Goal: Task Accomplishment & Management: Complete application form

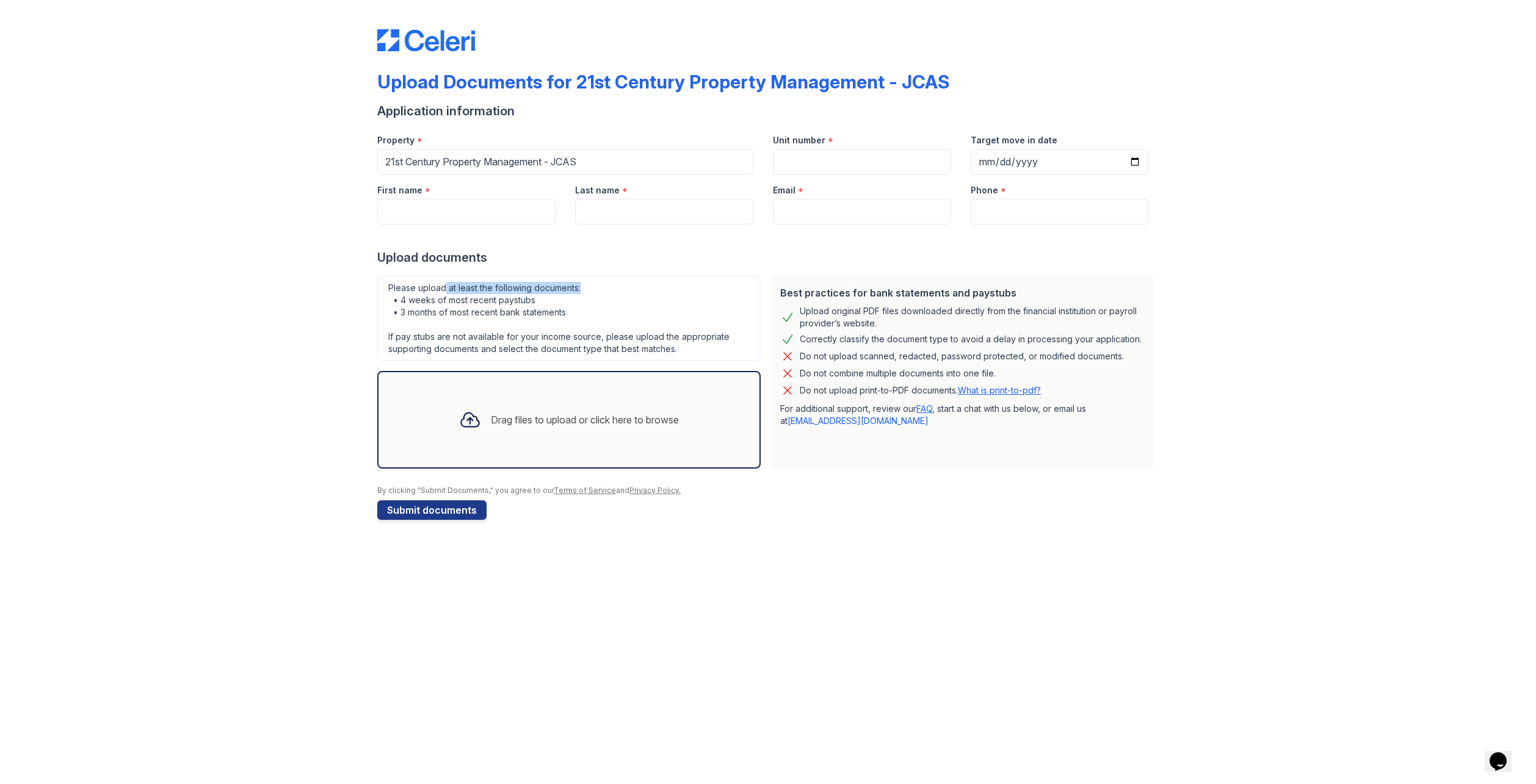
drag, startPoint x: 445, startPoint y: 290, endPoint x: 589, endPoint y: 291, distance: 144.0
click at [589, 291] on div "Please upload at least the following documents: • 4 weeks of most recent paystu…" at bounding box center [569, 318] width 383 height 86
drag, startPoint x: 399, startPoint y: 301, endPoint x: 541, endPoint y: 297, distance: 142.1
click at [541, 297] on div "Please upload at least the following documents: • 4 weeks of most recent paystu…" at bounding box center [569, 318] width 383 height 86
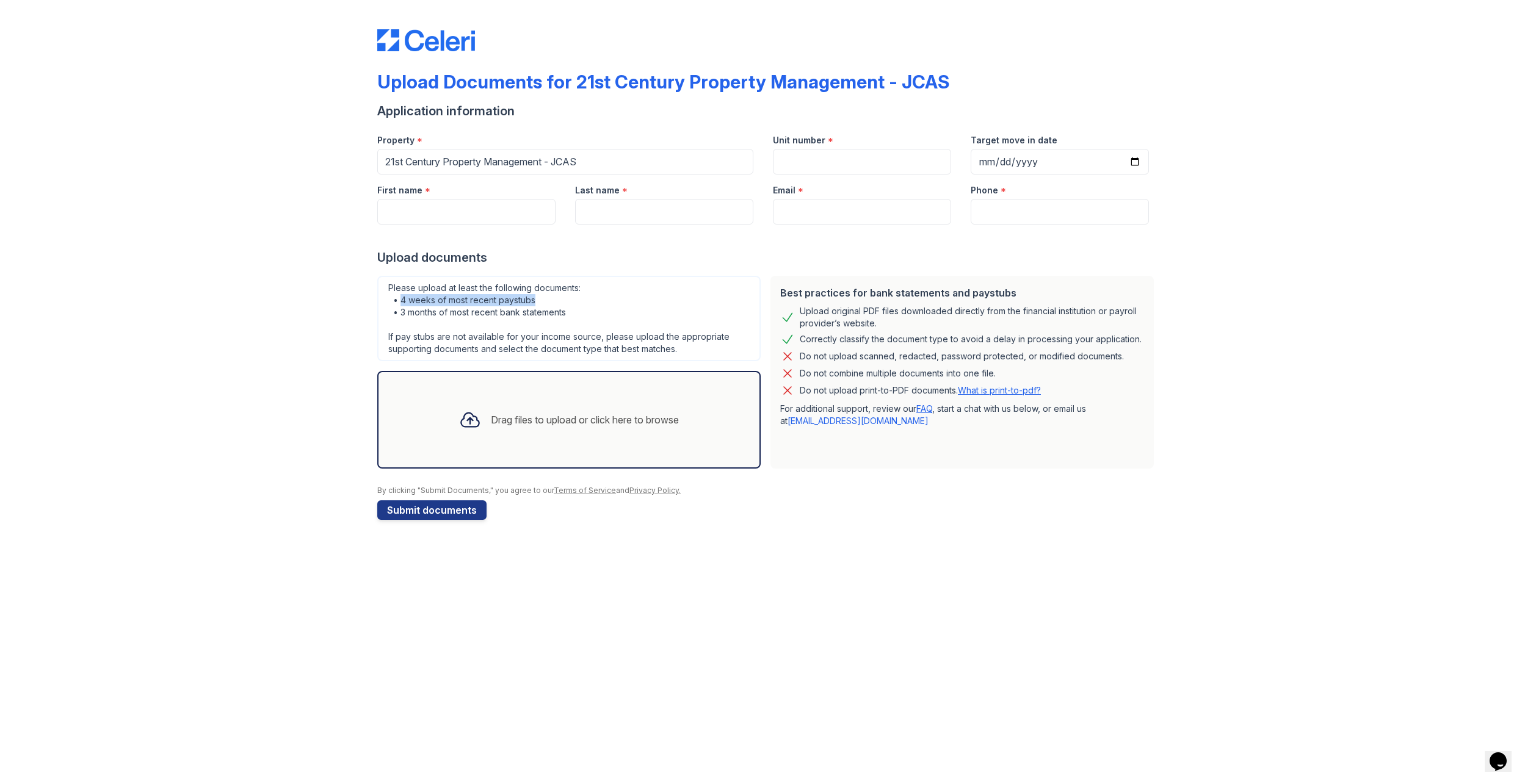
click at [541, 297] on div "Please upload at least the following documents: • 4 weeks of most recent paystu…" at bounding box center [569, 318] width 383 height 86
drag, startPoint x: 400, startPoint y: 313, endPoint x: 587, endPoint y: 314, distance: 187.0
click at [587, 314] on div "Please upload at least the following documents: • 4 weeks of most recent paystu…" at bounding box center [569, 318] width 383 height 86
drag, startPoint x: 386, startPoint y: 286, endPoint x: 599, endPoint y: 313, distance: 214.7
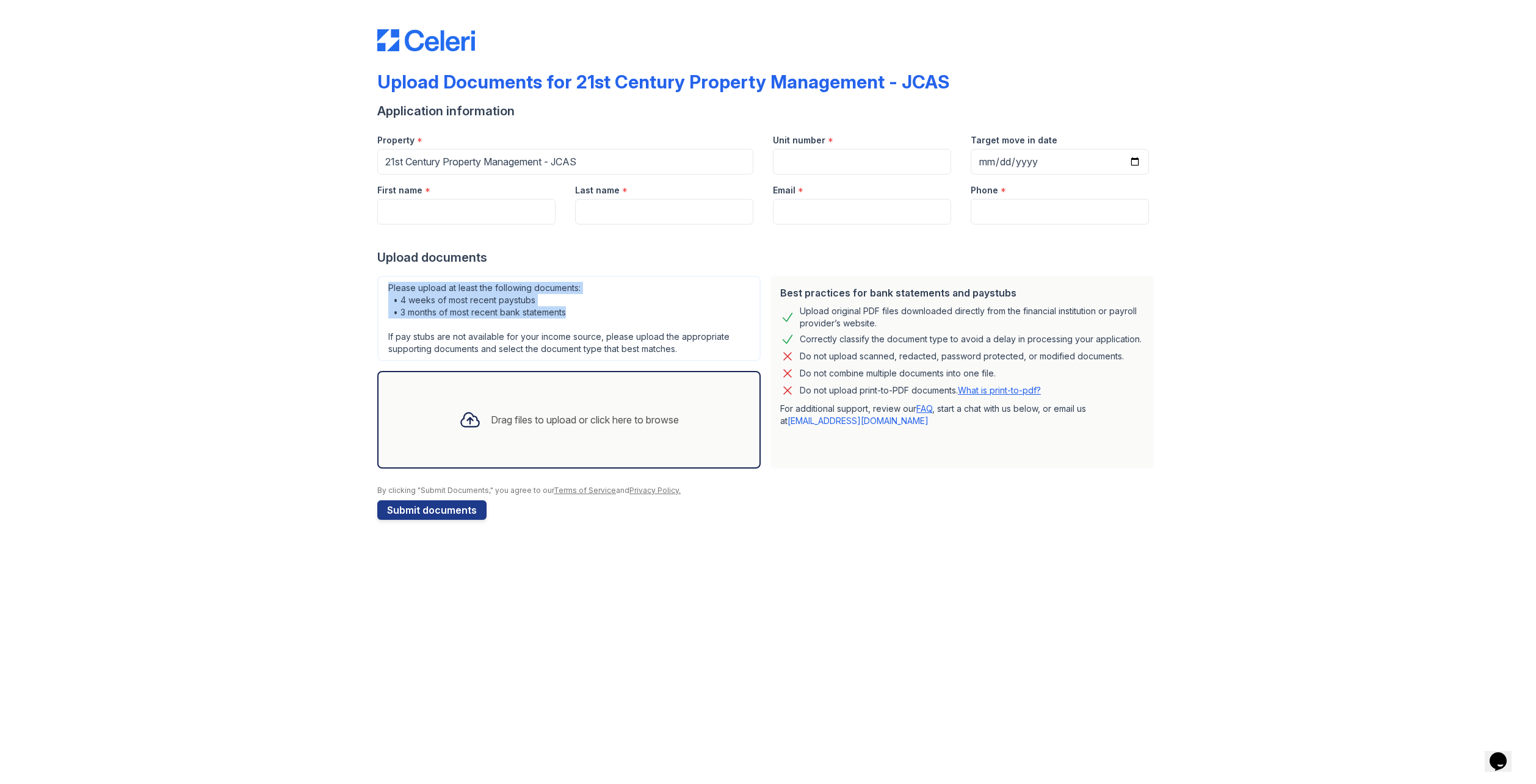
click at [599, 313] on div "Please upload at least the following documents: • 4 weeks of most recent paystu…" at bounding box center [569, 318] width 383 height 86
drag, startPoint x: 399, startPoint y: 301, endPoint x: 570, endPoint y: 312, distance: 171.4
click at [570, 312] on div "Please upload at least the following documents: • 4 weeks of most recent paystu…" at bounding box center [569, 318] width 383 height 86
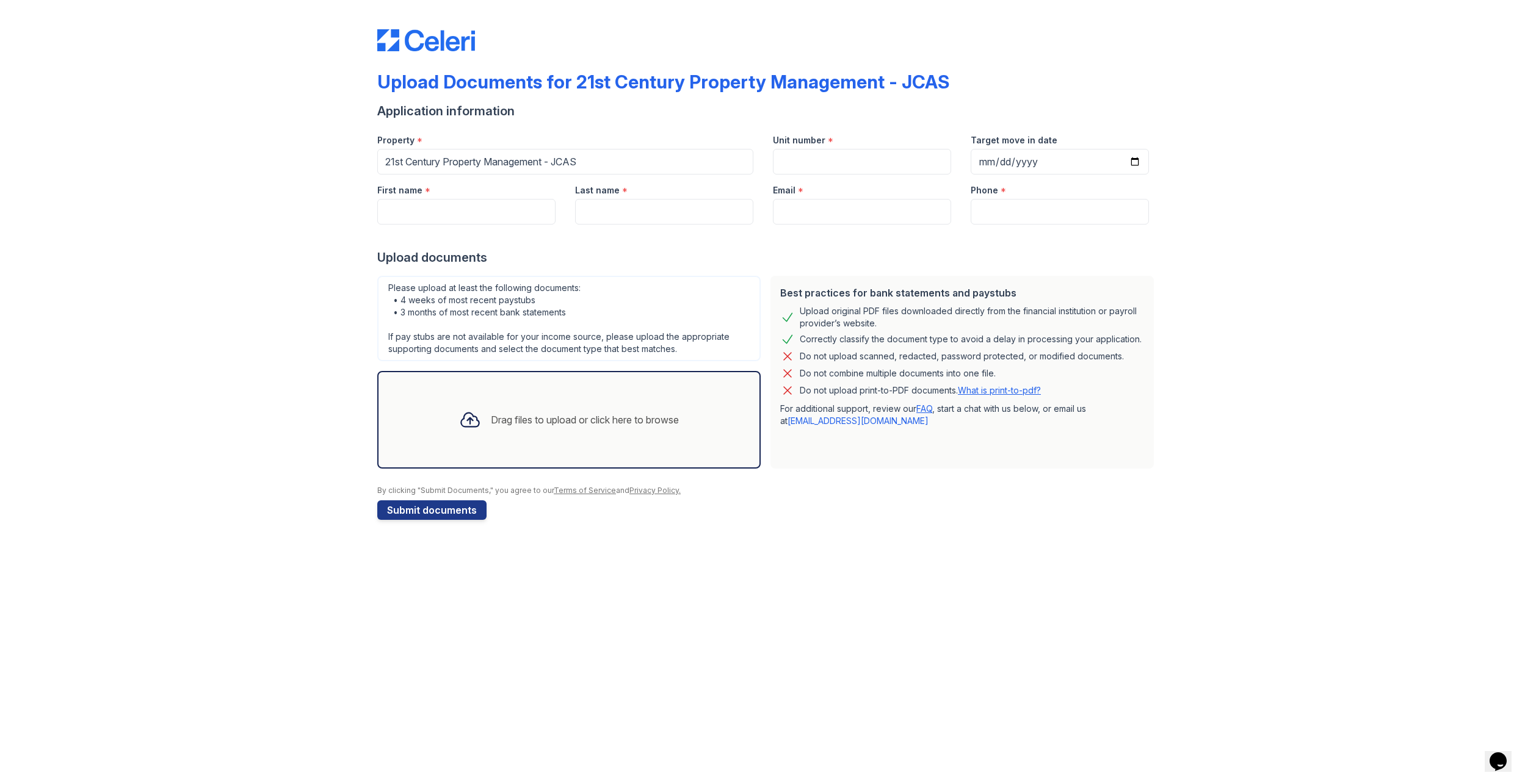
click at [550, 300] on div "Please upload at least the following documents: • 4 weeks of most recent paystu…" at bounding box center [569, 318] width 383 height 86
drag, startPoint x: 585, startPoint y: 314, endPoint x: 389, endPoint y: 301, distance: 196.4
click at [389, 301] on div "Please upload at least the following documents: • 4 weeks of most recent paystu…" at bounding box center [569, 318] width 383 height 86
click at [640, 325] on div "Please upload at least the following documents: • 4 weeks of most recent paystu…" at bounding box center [569, 318] width 383 height 86
drag, startPoint x: 802, startPoint y: 339, endPoint x: 1169, endPoint y: 347, distance: 367.1
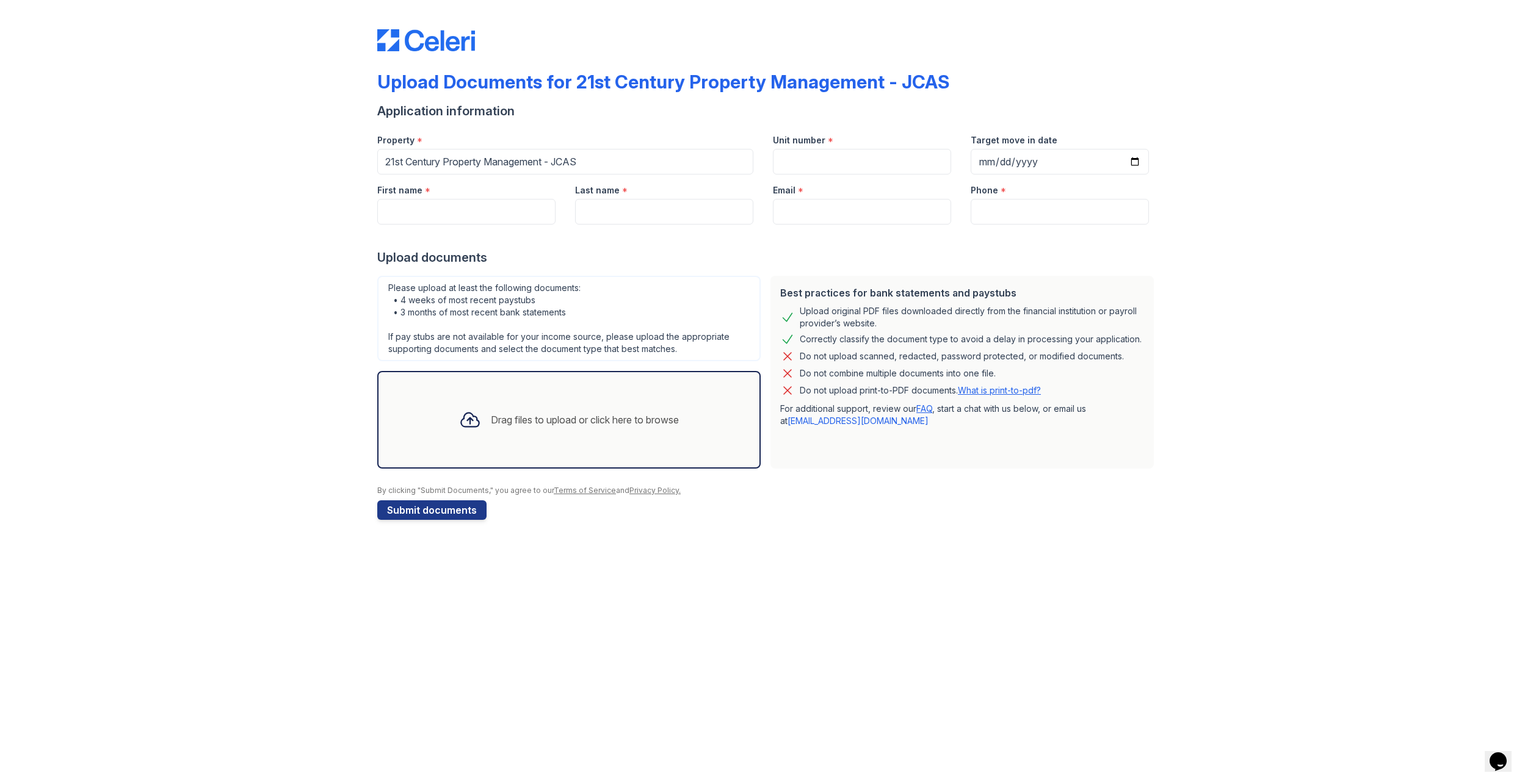
click at [1169, 347] on div "Upload Documents for 21st Century Property Management - JCAS Application inform…" at bounding box center [768, 272] width 1497 height 544
click at [1178, 349] on div "Upload Documents for 21st Century Property Management - JCAS Application inform…" at bounding box center [768, 272] width 1497 height 544
click at [777, 149] on input "Unit number" at bounding box center [861, 162] width 178 height 26
type input "31338"
click at [1132, 159] on input "Target move in date" at bounding box center [1059, 162] width 178 height 26
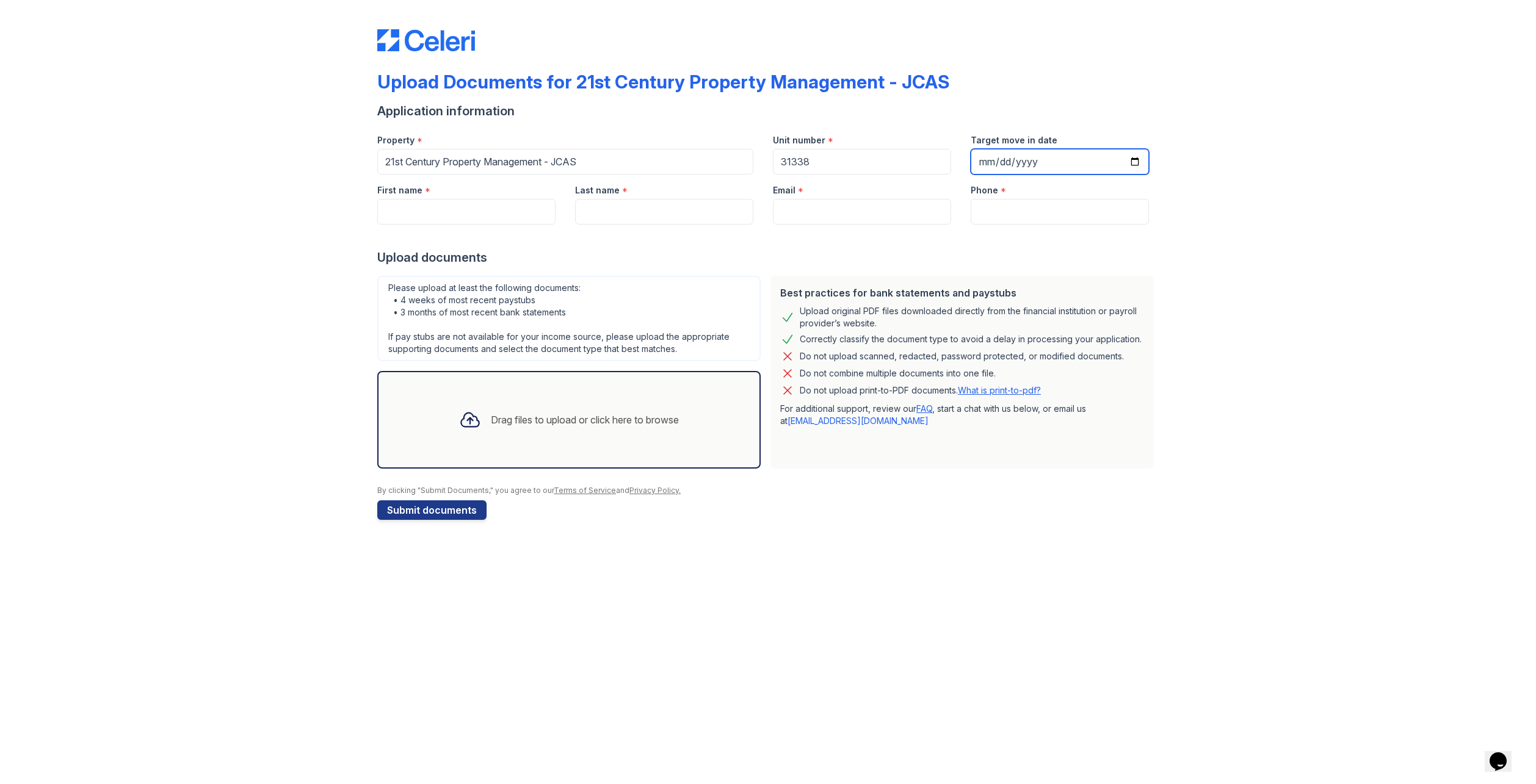
type input "2025-09-03"
click at [999, 209] on input "Phone" at bounding box center [1059, 212] width 178 height 26
type input "5626375270"
click at [916, 324] on div "Upload original PDF files downloaded directly from the financial institution or…" at bounding box center [972, 317] width 344 height 25
drag, startPoint x: 885, startPoint y: 324, endPoint x: 787, endPoint y: 318, distance: 98.2
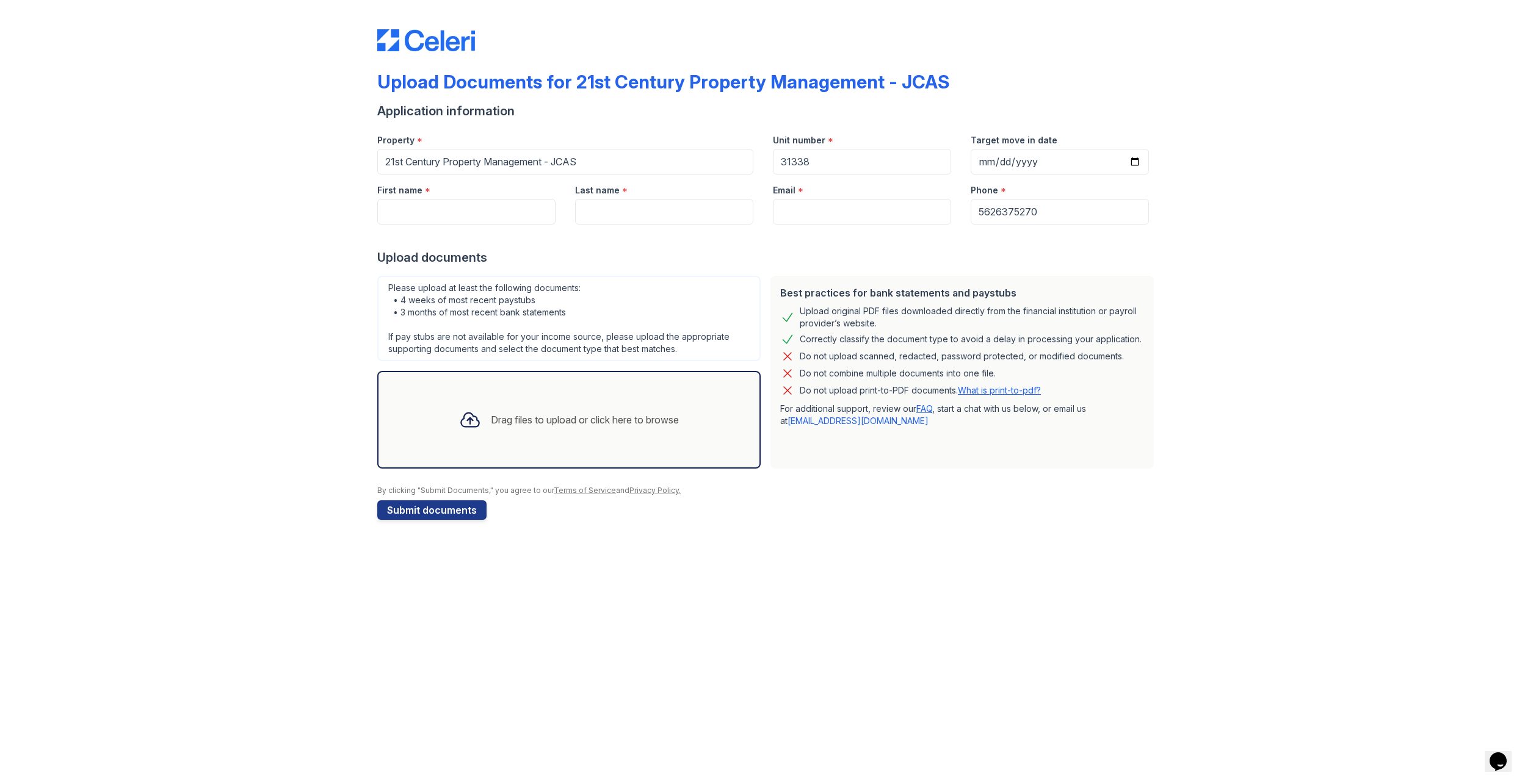
click at [787, 318] on div "Upload original PDF files downloaded directly from the financial institution or…" at bounding box center [962, 317] width 364 height 25
click at [897, 329] on div "Best practices for bank statements and paystubs Upload original PDF files downl…" at bounding box center [962, 372] width 383 height 193
drag, startPoint x: 896, startPoint y: 325, endPoint x: 787, endPoint y: 323, distance: 109.0
click at [787, 323] on div "Upload original PDF files downloaded directly from the financial institution or…" at bounding box center [962, 317] width 364 height 25
click at [879, 325] on div "Upload original PDF files downloaded directly from the financial institution or…" at bounding box center [972, 317] width 344 height 25
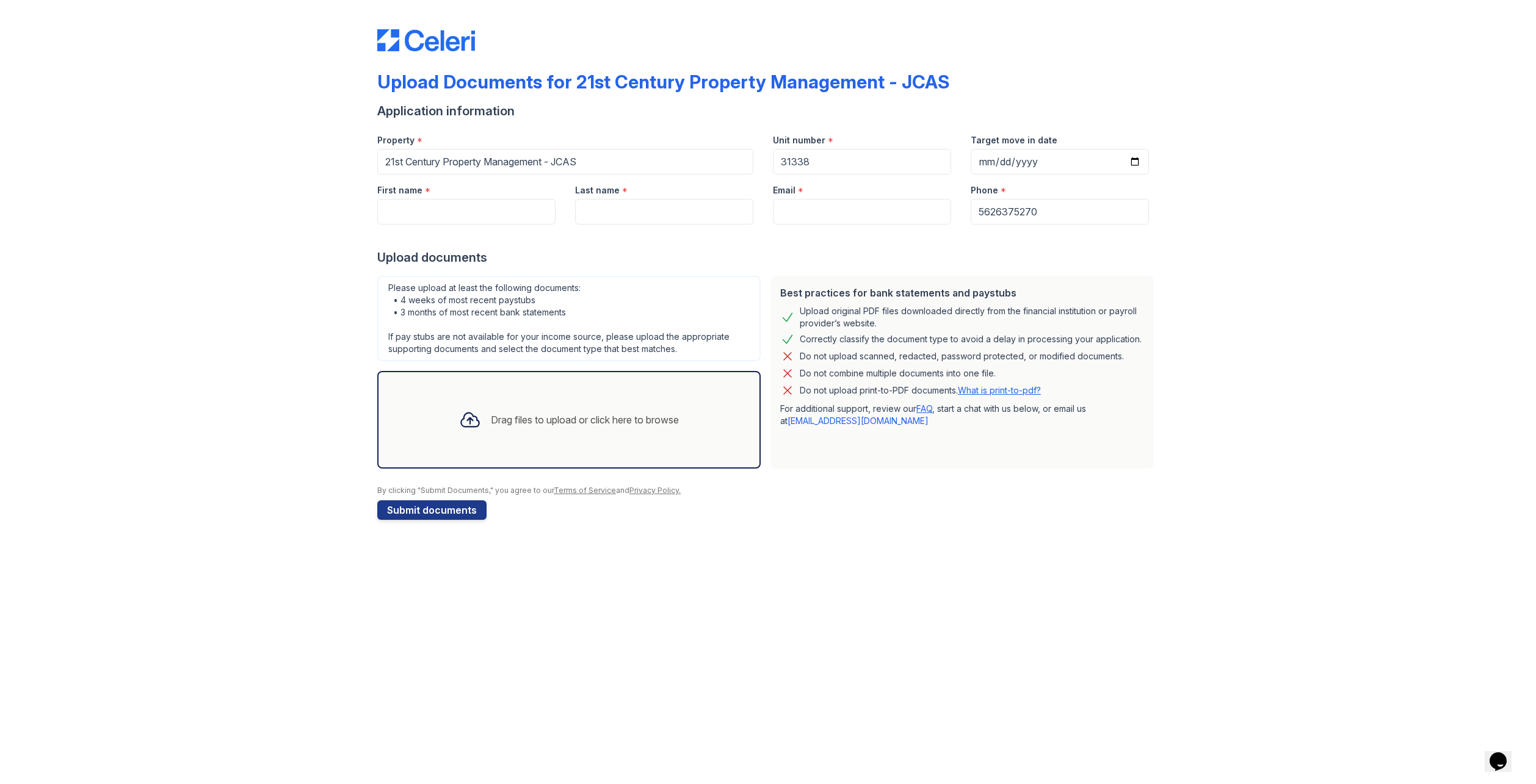
drag, startPoint x: 879, startPoint y: 325, endPoint x: 786, endPoint y: 318, distance: 93.3
click at [786, 318] on div "Upload original PDF files downloaded directly from the financial institution or…" at bounding box center [962, 317] width 364 height 25
click at [887, 325] on div "Upload original PDF files downloaded directly from the financial institution or…" at bounding box center [972, 317] width 344 height 25
drag, startPoint x: 808, startPoint y: 339, endPoint x: 1150, endPoint y: 342, distance: 342.0
click at [1150, 342] on div "Best practices for bank statements and paystubs Upload original PDF files downl…" at bounding box center [962, 372] width 383 height 193
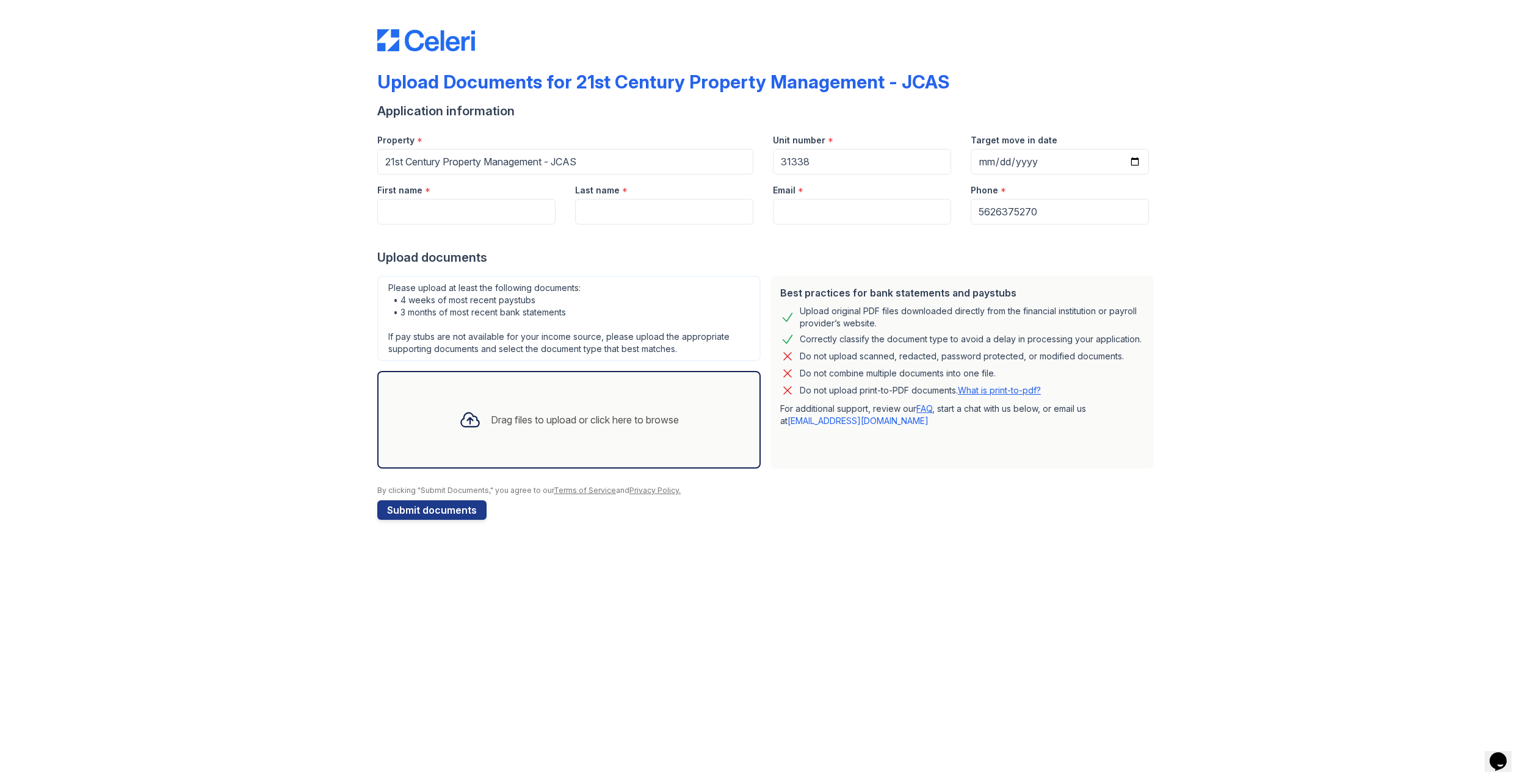
drag, startPoint x: 1150, startPoint y: 342, endPoint x: 1172, endPoint y: 358, distance: 27.2
click at [1150, 342] on div "Best practices for bank statements and paystubs Upload original PDF files downl…" at bounding box center [962, 372] width 383 height 193
drag, startPoint x: 798, startPoint y: 355, endPoint x: 1006, endPoint y: 376, distance: 209.1
click at [1006, 376] on div "Best practices for bank statements and paystubs Upload original PDF files downl…" at bounding box center [962, 372] width 383 height 193
click at [1006, 376] on div "Do not combine multiple documents into one file." at bounding box center [962, 374] width 364 height 15
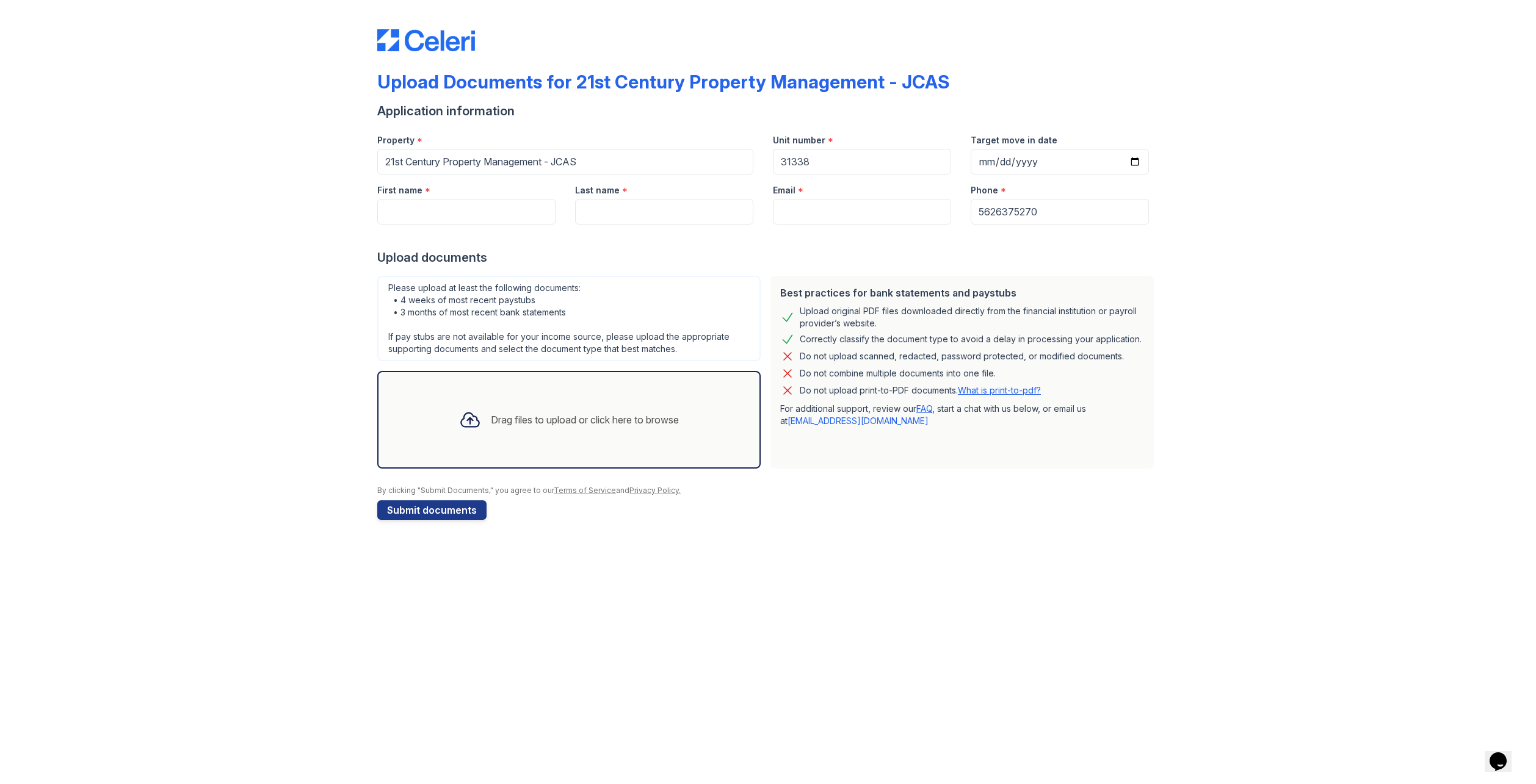
drag, startPoint x: 1007, startPoint y: 372, endPoint x: 790, endPoint y: 358, distance: 217.5
click at [790, 358] on div "Best practices for bank statements and paystubs Upload original PDF files downl…" at bounding box center [962, 372] width 383 height 193
click at [793, 358] on icon at bounding box center [787, 357] width 15 height 15
drag, startPoint x: 794, startPoint y: 354, endPoint x: 1009, endPoint y: 373, distance: 215.8
click at [1009, 373] on div "Best practices for bank statements and paystubs Upload original PDF files downl…" at bounding box center [962, 372] width 383 height 193
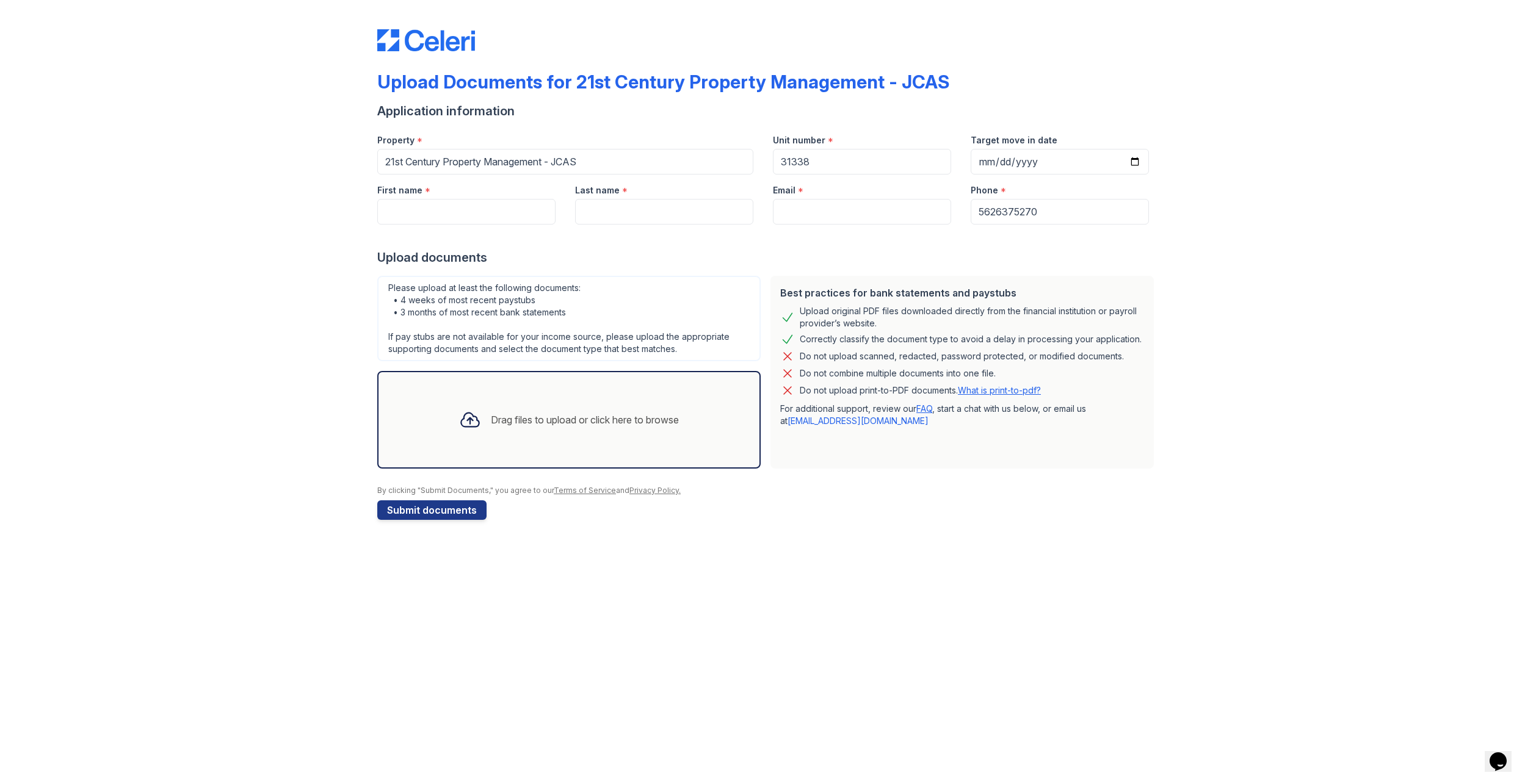
click at [1009, 373] on div "Do not combine multiple documents into one file." at bounding box center [962, 374] width 364 height 15
click at [1253, 527] on div "Upload Documents for 21st Century Property Management - JCAS Application inform…" at bounding box center [768, 272] width 1497 height 544
click at [1006, 390] on link "What is print-to-pdf?" at bounding box center [999, 390] width 83 height 10
click at [495, 212] on input "First name" at bounding box center [466, 212] width 178 height 26
type input "Shanna"
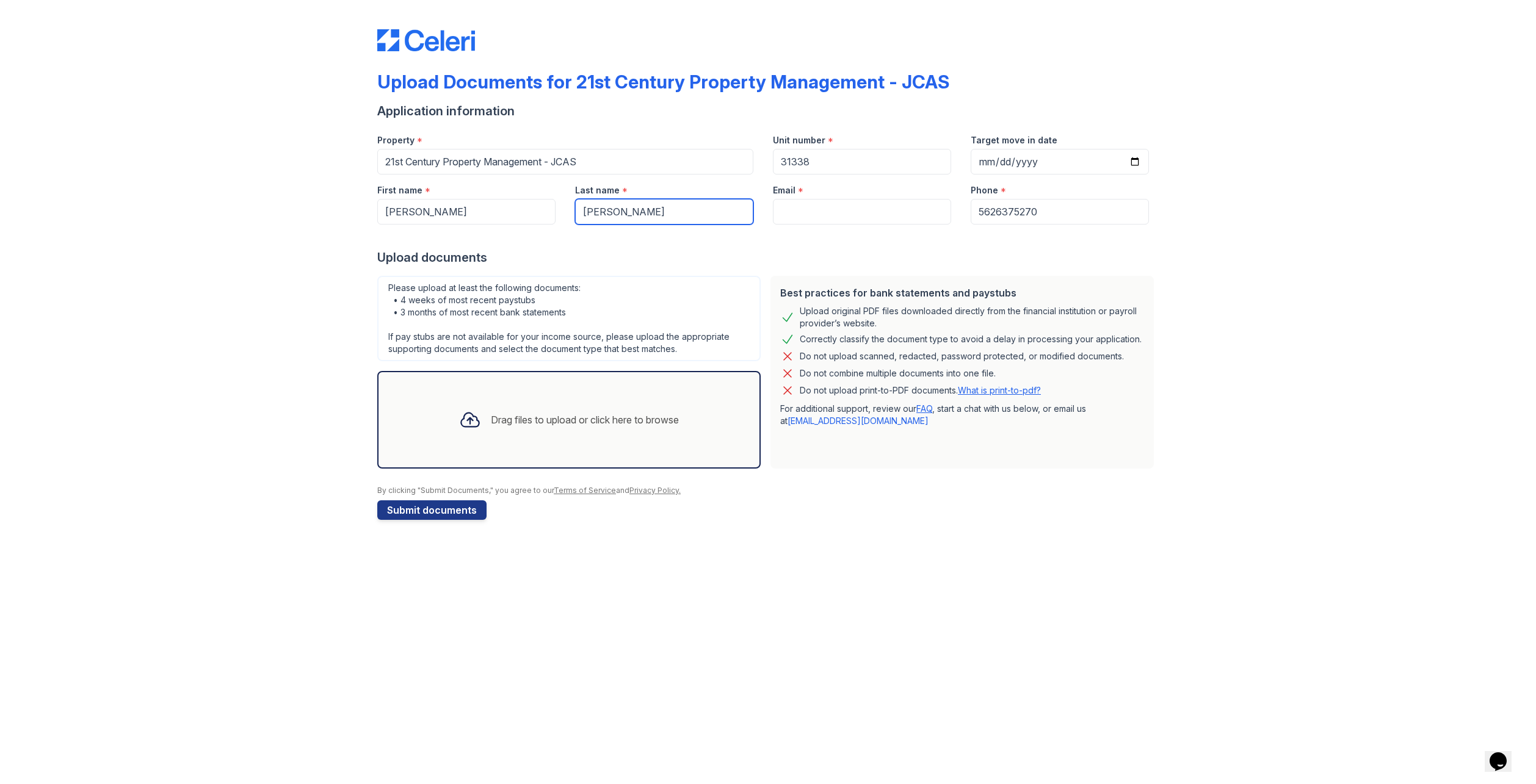
type input "Tackett"
click at [898, 204] on input "Email" at bounding box center [861, 212] width 178 height 26
type input "svtackett@gmail.com"
click at [1277, 409] on div "Upload Documents for 21st Century Property Management - JCAS Application inform…" at bounding box center [768, 272] width 1497 height 544
click at [497, 420] on div "Drag files to upload or click here to browse" at bounding box center [585, 420] width 188 height 15
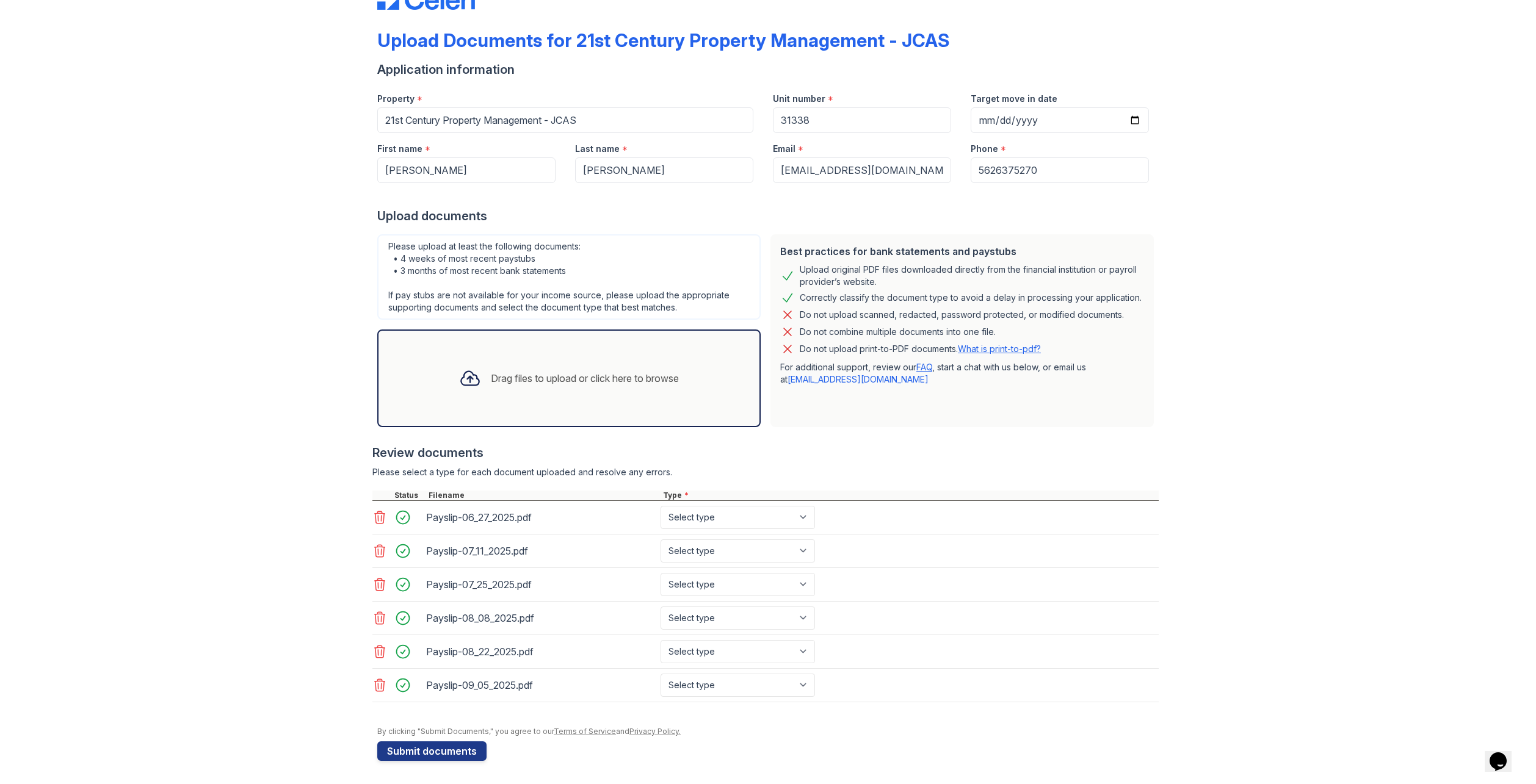
scroll to position [42, 0]
click at [804, 519] on select "Select type Paystub Bank Statement Offer Letter Tax Documents Benefit Award Let…" at bounding box center [738, 516] width 155 height 23
select select "paystub"
click at [660, 504] on select "Select type Paystub Bank Statement Offer Letter Tax Documents Benefit Award Let…" at bounding box center [738, 516] width 155 height 23
click at [694, 546] on select "Select type Paystub Bank Statement Offer Letter Tax Documents Benefit Award Let…" at bounding box center [738, 550] width 155 height 23
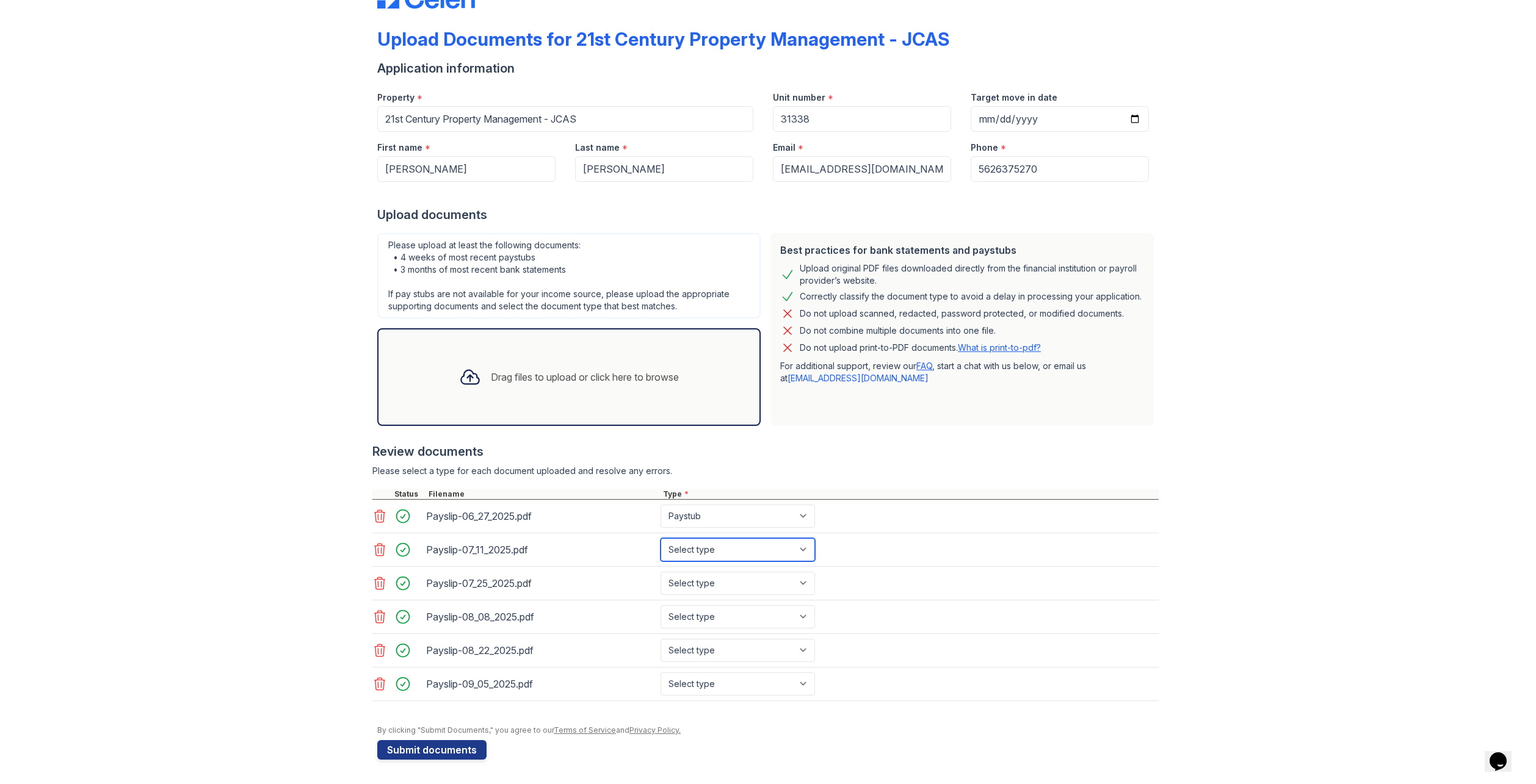
select select "paystub"
click at [660, 538] on select "Select type Paystub Bank Statement Offer Letter Tax Documents Benefit Award Let…" at bounding box center [738, 550] width 155 height 23
click at [691, 584] on select "Select type Paystub Bank Statement Offer Letter Tax Documents Benefit Award Let…" at bounding box center [738, 583] width 155 height 23
select select "paystub"
click at [660, 572] on select "Select type Paystub Bank Statement Offer Letter Tax Documents Benefit Award Let…" at bounding box center [738, 583] width 155 height 23
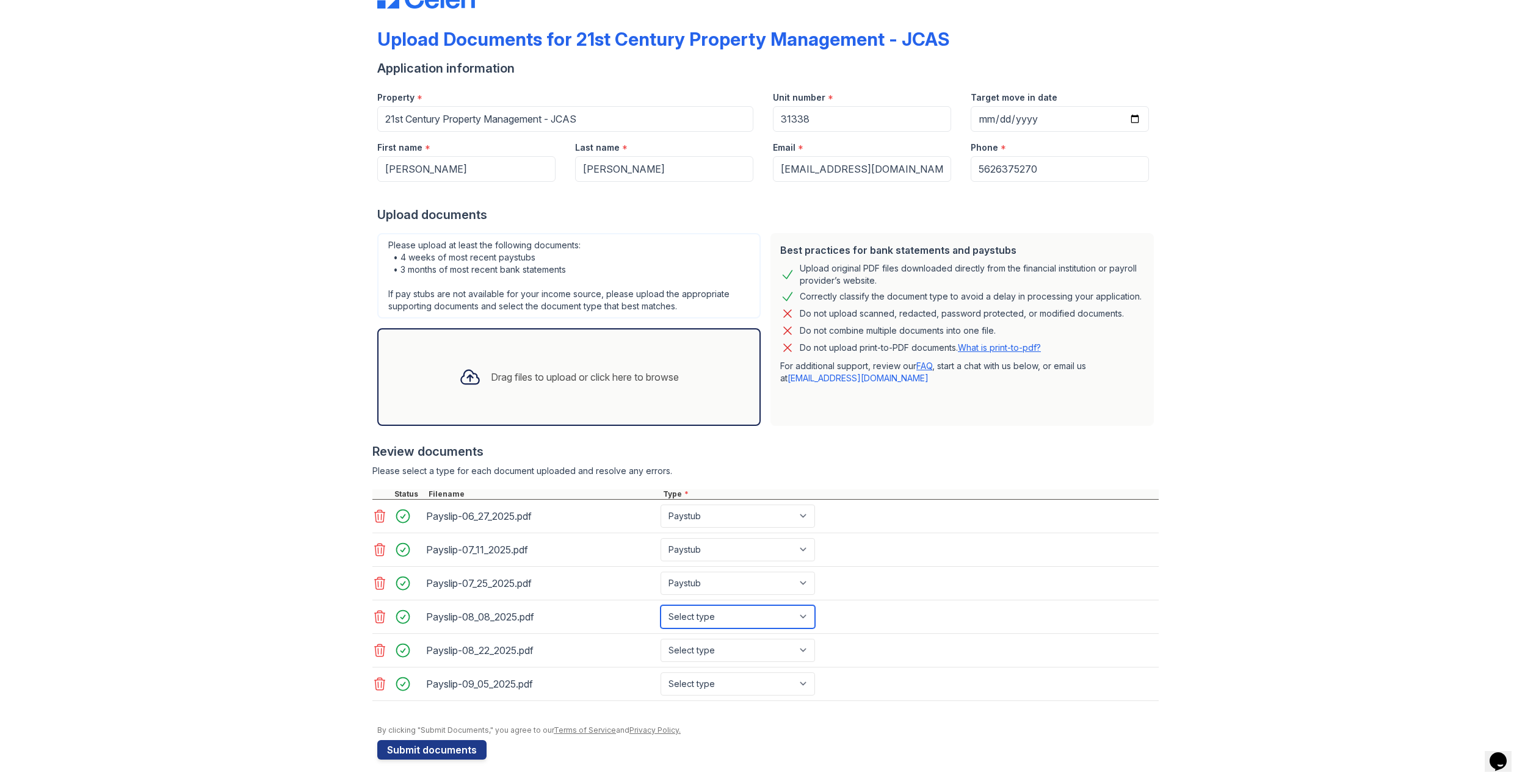
click at [686, 621] on select "Select type Paystub Bank Statement Offer Letter Tax Documents Benefit Award Let…" at bounding box center [738, 617] width 155 height 23
select select "paystub"
click at [660, 605] on select "Select type Paystub Bank Statement Offer Letter Tax Documents Benefit Award Let…" at bounding box center [738, 617] width 155 height 23
click at [682, 647] on select "Select type Paystub Bank Statement Offer Letter Tax Documents Benefit Award Let…" at bounding box center [738, 650] width 155 height 23
select select "paystub"
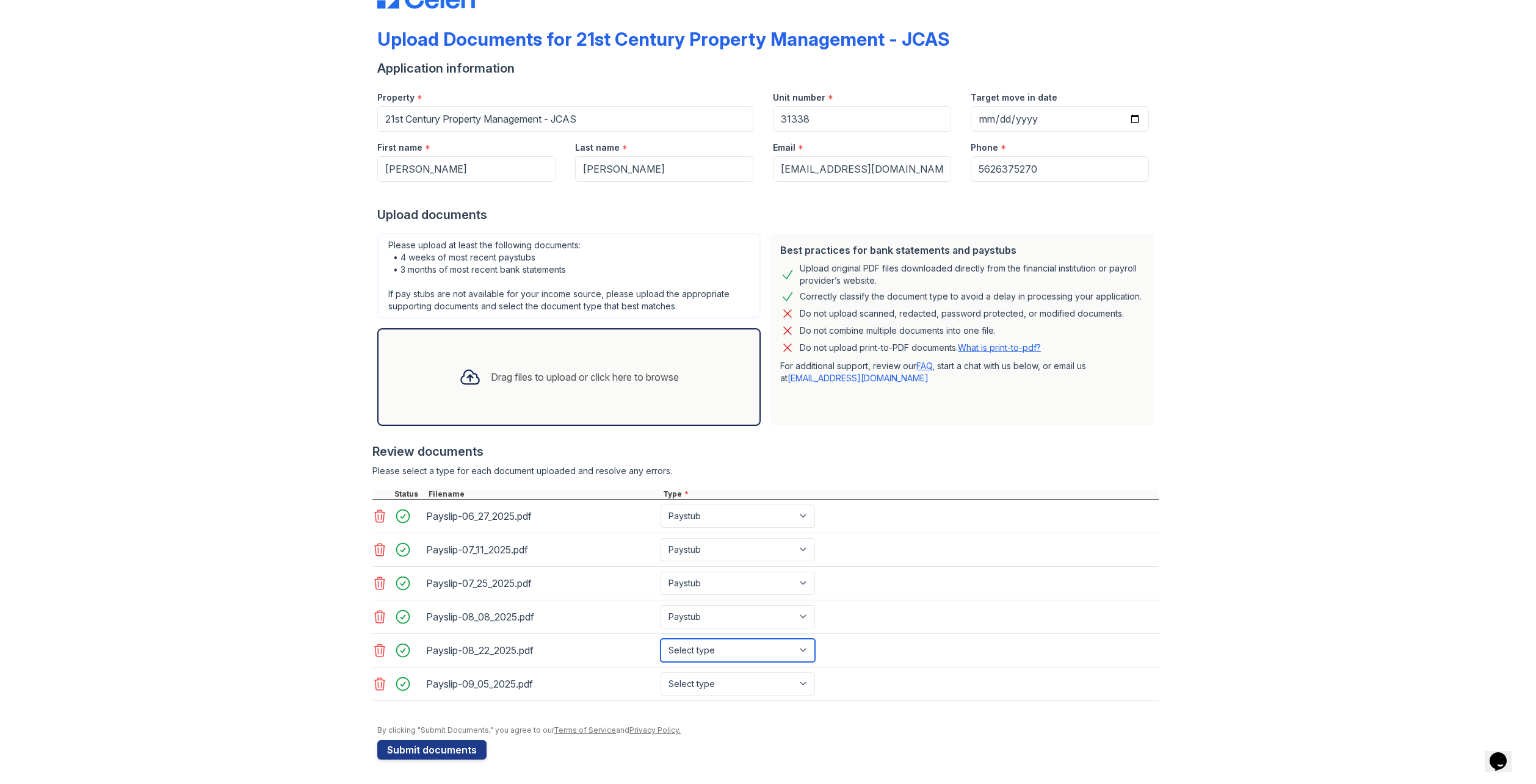
click at [660, 639] on select "Select type Paystub Bank Statement Offer Letter Tax Documents Benefit Award Let…" at bounding box center [738, 650] width 155 height 23
click at [688, 683] on select "Select type Paystub Bank Statement Offer Letter Tax Documents Benefit Award Let…" at bounding box center [738, 684] width 155 height 23
select select "paystub"
click at [660, 673] on select "Select type Paystub Bank Statement Offer Letter Tax Documents Benefit Award Let…" at bounding box center [738, 684] width 155 height 23
click at [264, 682] on div "Upload Documents for 21st Century Property Management - JCAS Application inform…" at bounding box center [768, 371] width 1497 height 827
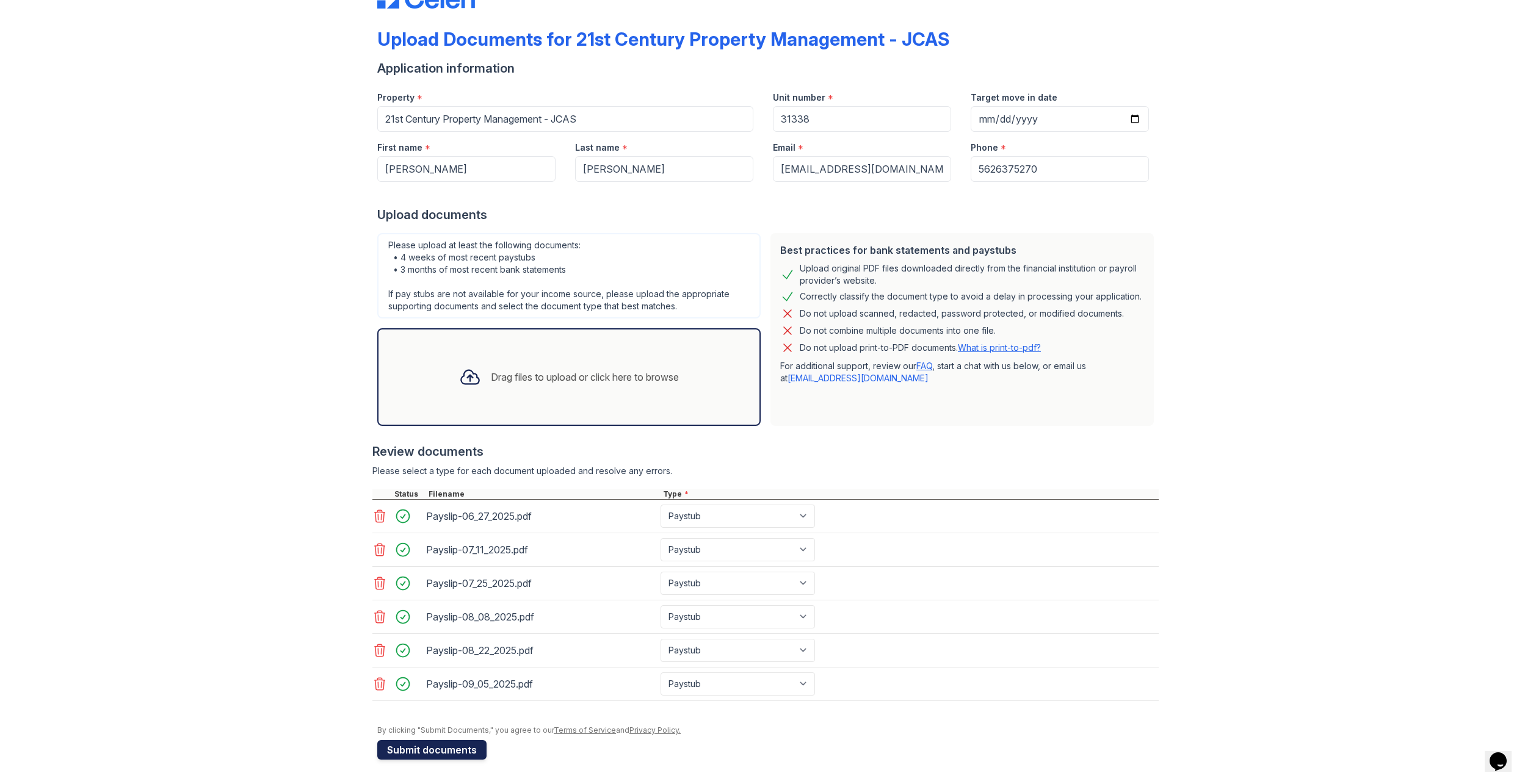
click at [413, 758] on button "Submit documents" at bounding box center [431, 750] width 109 height 20
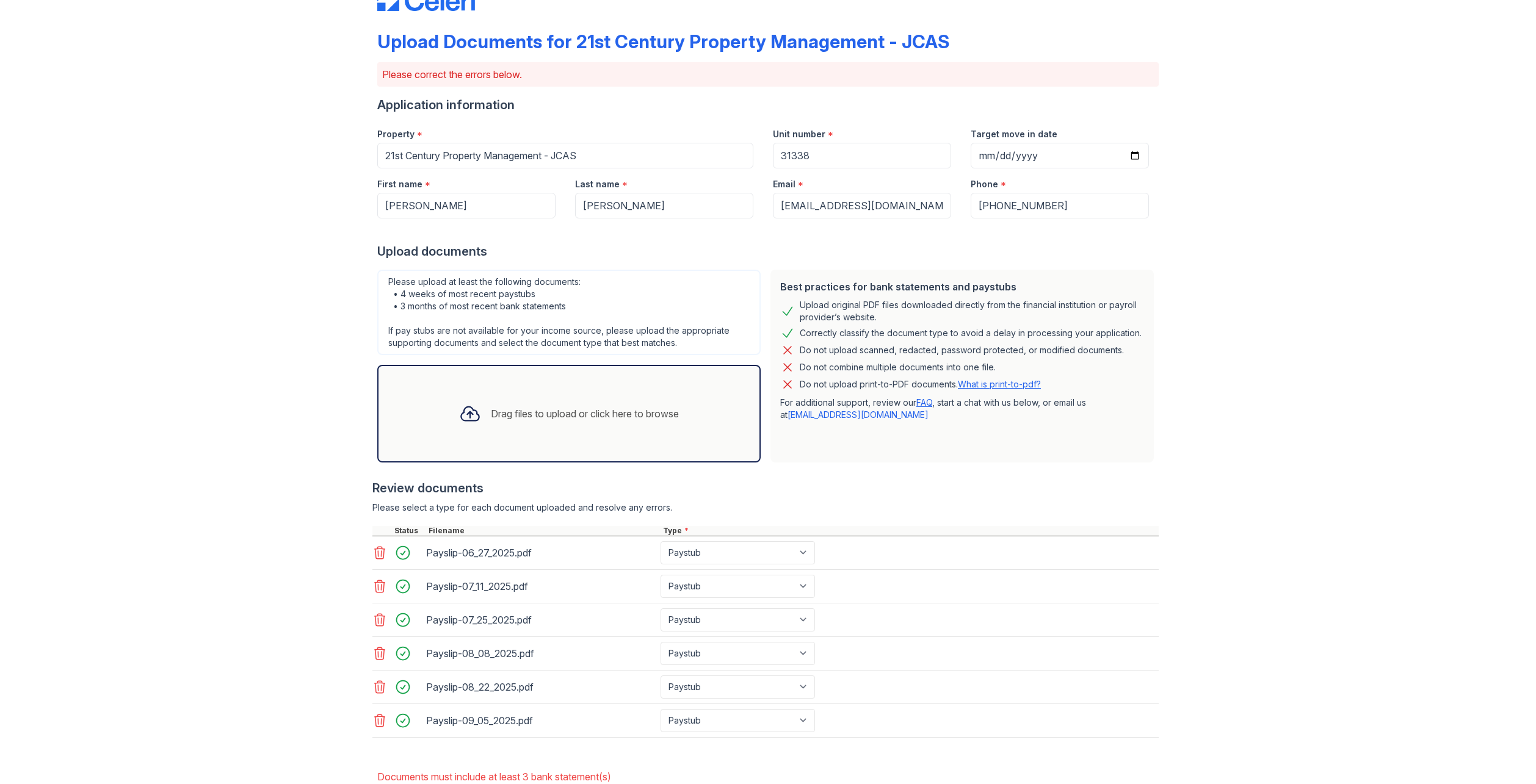
scroll to position [116, 0]
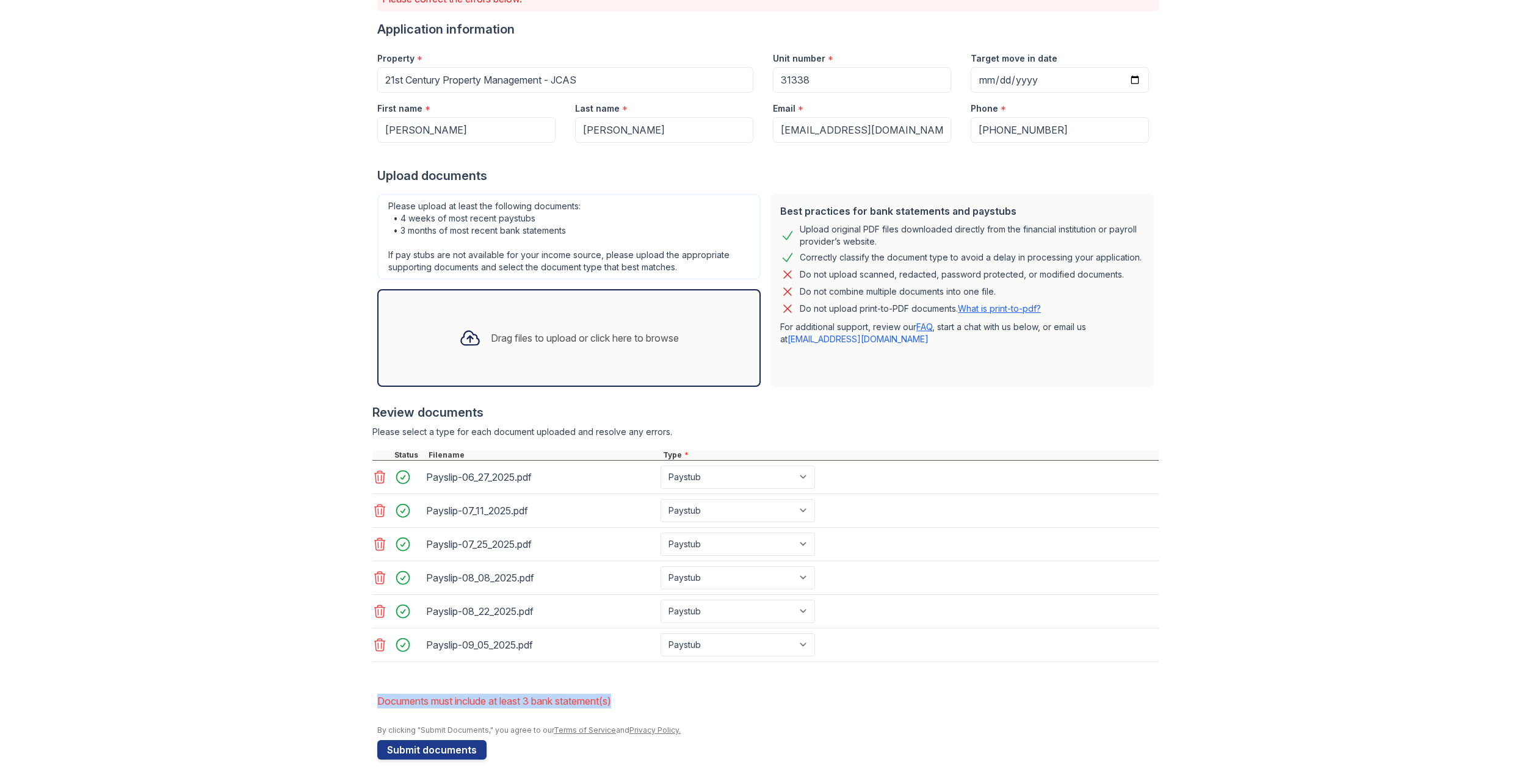
drag, startPoint x: 376, startPoint y: 700, endPoint x: 667, endPoint y: 699, distance: 291.0
click at [667, 699] on li "Documents must include at least 3 bank statement(s)" at bounding box center [768, 701] width 781 height 25
drag, startPoint x: 520, startPoint y: 694, endPoint x: 364, endPoint y: 692, distance: 156.0
click at [364, 692] on div "Upload Documents for 21st Century Property Management - JCAS Please correct the…" at bounding box center [768, 334] width 1497 height 900
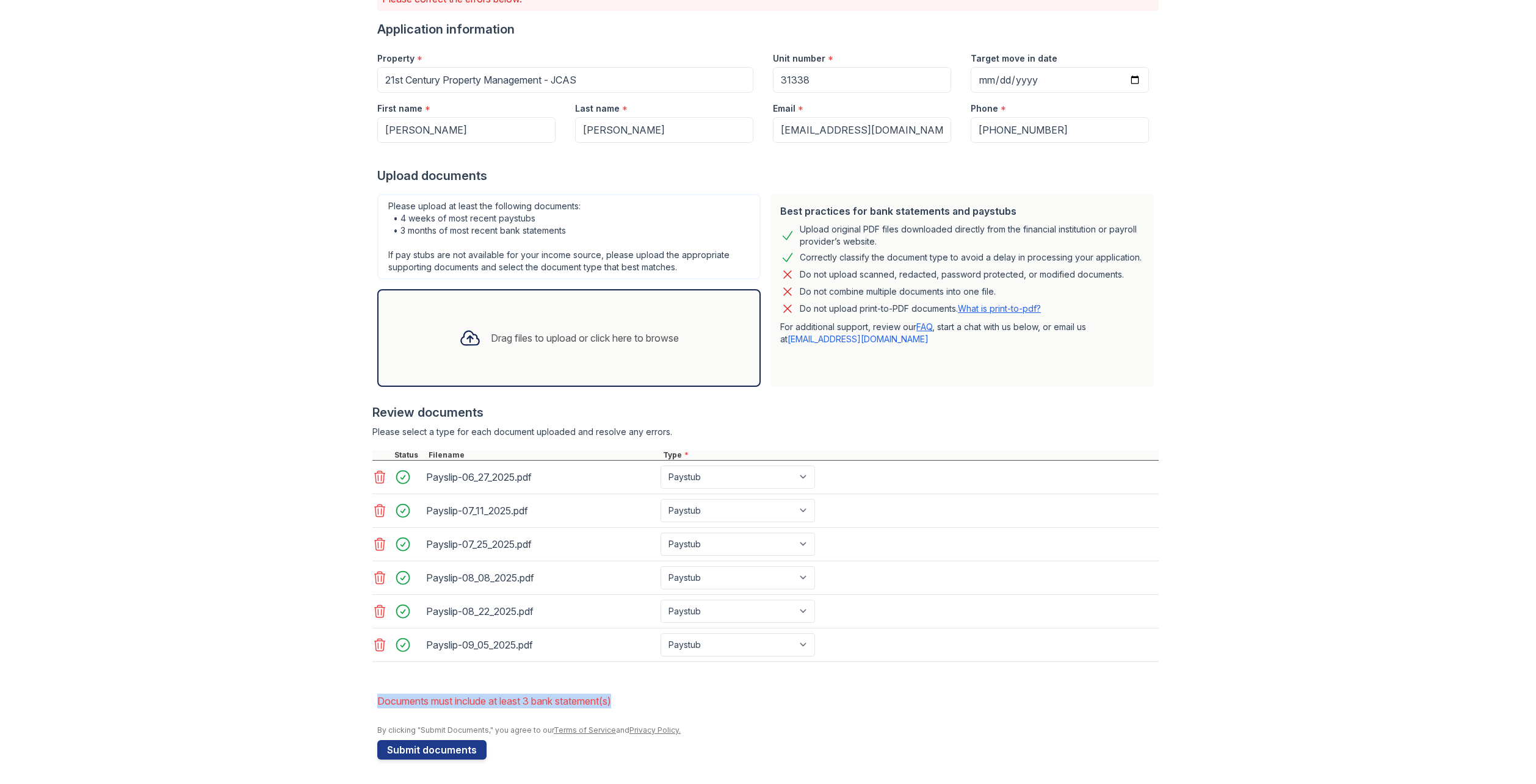
click at [364, 692] on div "Upload Documents for 21st Century Property Management - JCAS Please correct the…" at bounding box center [768, 334] width 1497 height 900
drag, startPoint x: 463, startPoint y: 700, endPoint x: 673, endPoint y: 705, distance: 210.1
click at [673, 705] on div "Upload Documents for 21st Century Property Management - JCAS Please correct the…" at bounding box center [768, 334] width 1497 height 900
click at [673, 705] on li "Documents must include at least 3 bank statement(s)" at bounding box center [768, 701] width 781 height 25
click at [374, 577] on icon at bounding box center [380, 578] width 15 height 15
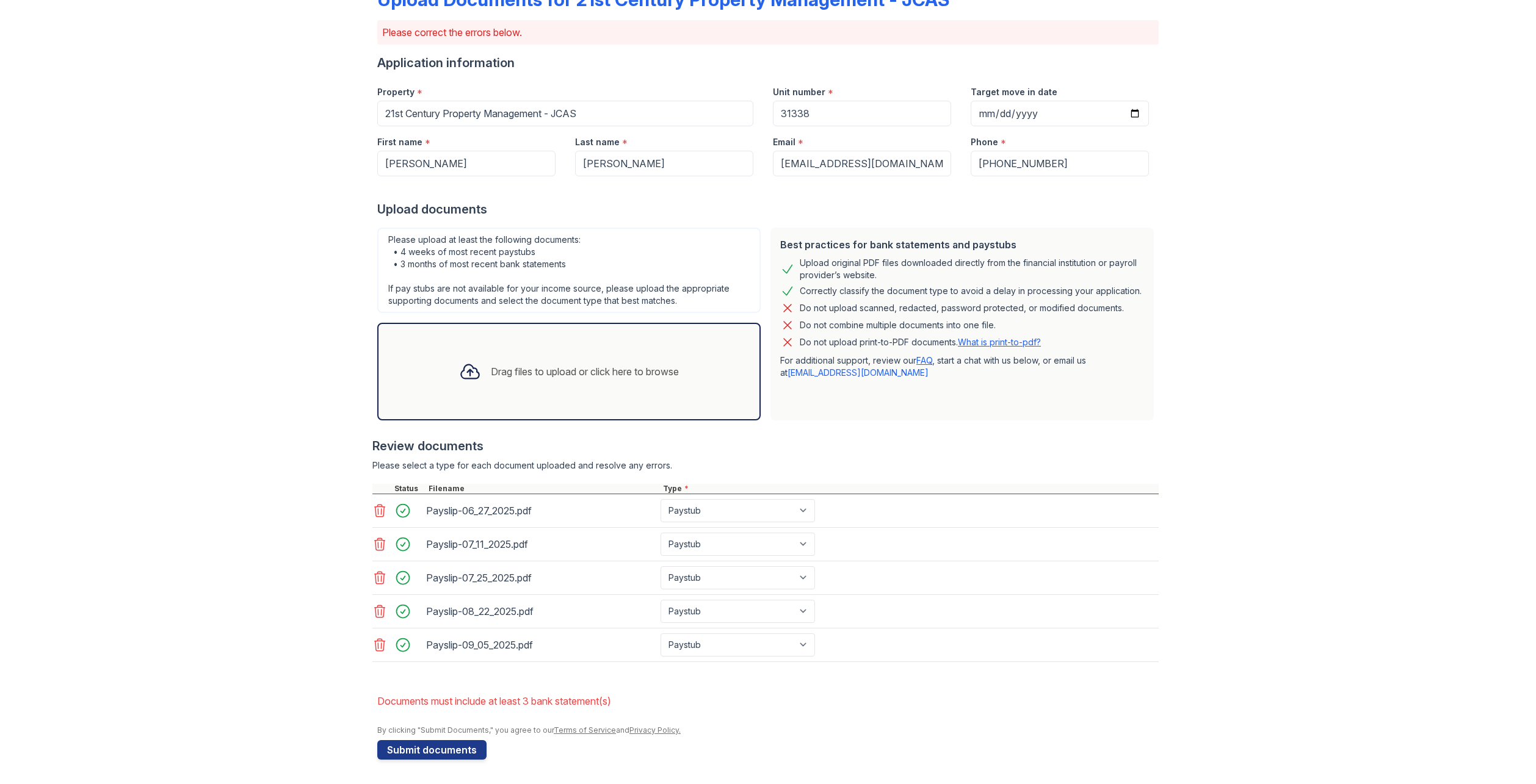
click at [372, 541] on icon at bounding box center [380, 544] width 15 height 15
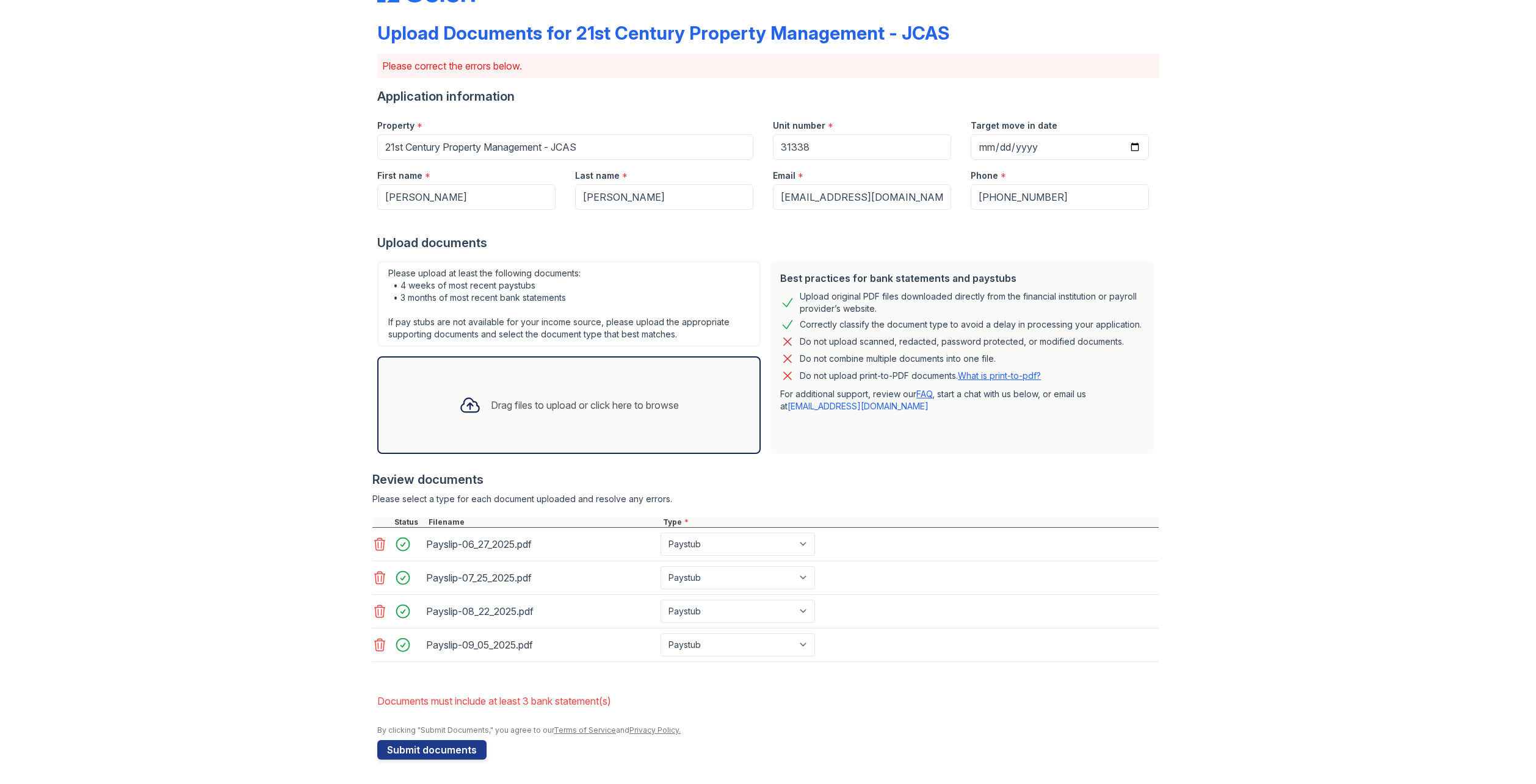
click at [372, 541] on icon at bounding box center [380, 544] width 15 height 15
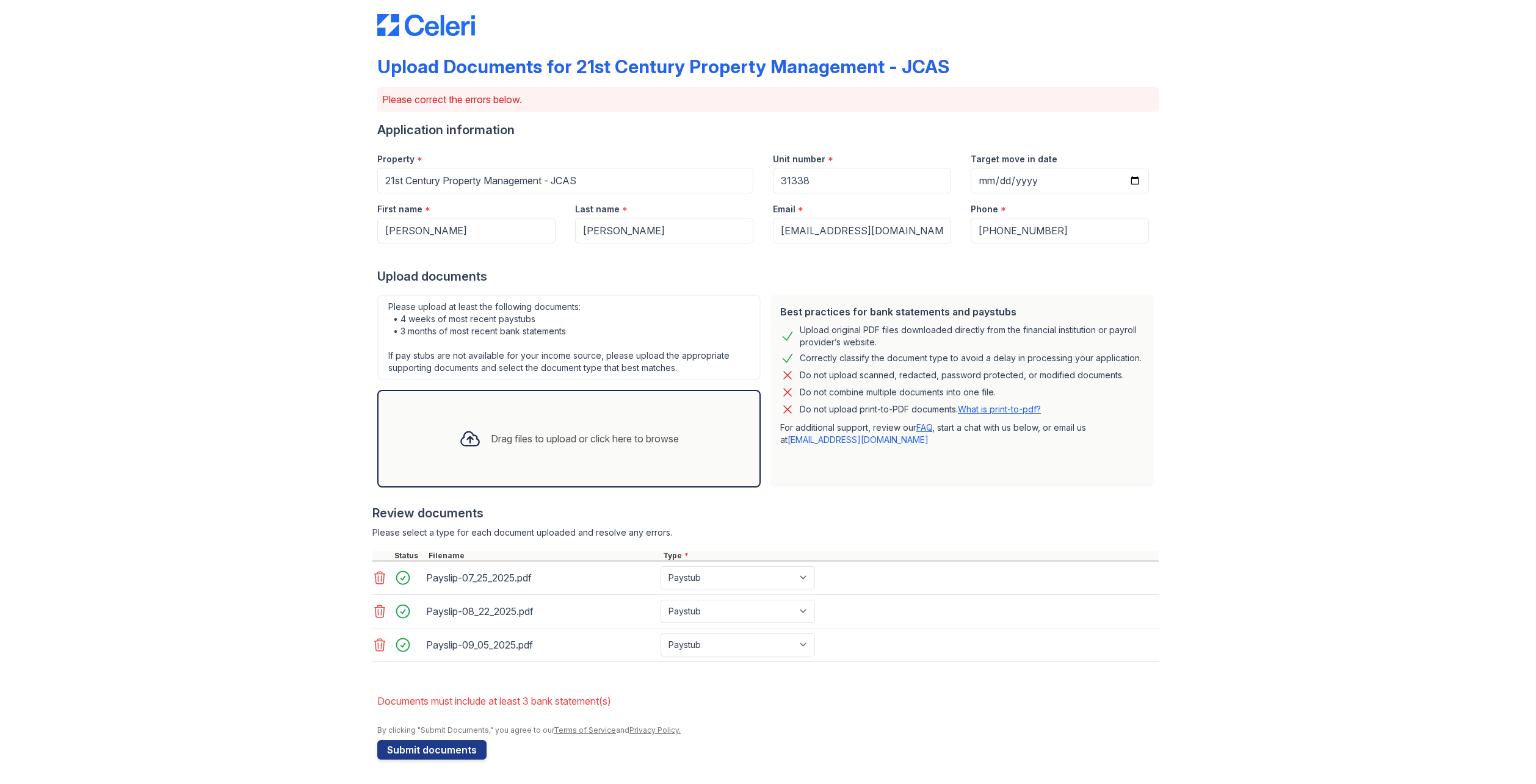
scroll to position [15, 0]
click at [375, 584] on icon at bounding box center [380, 578] width 10 height 12
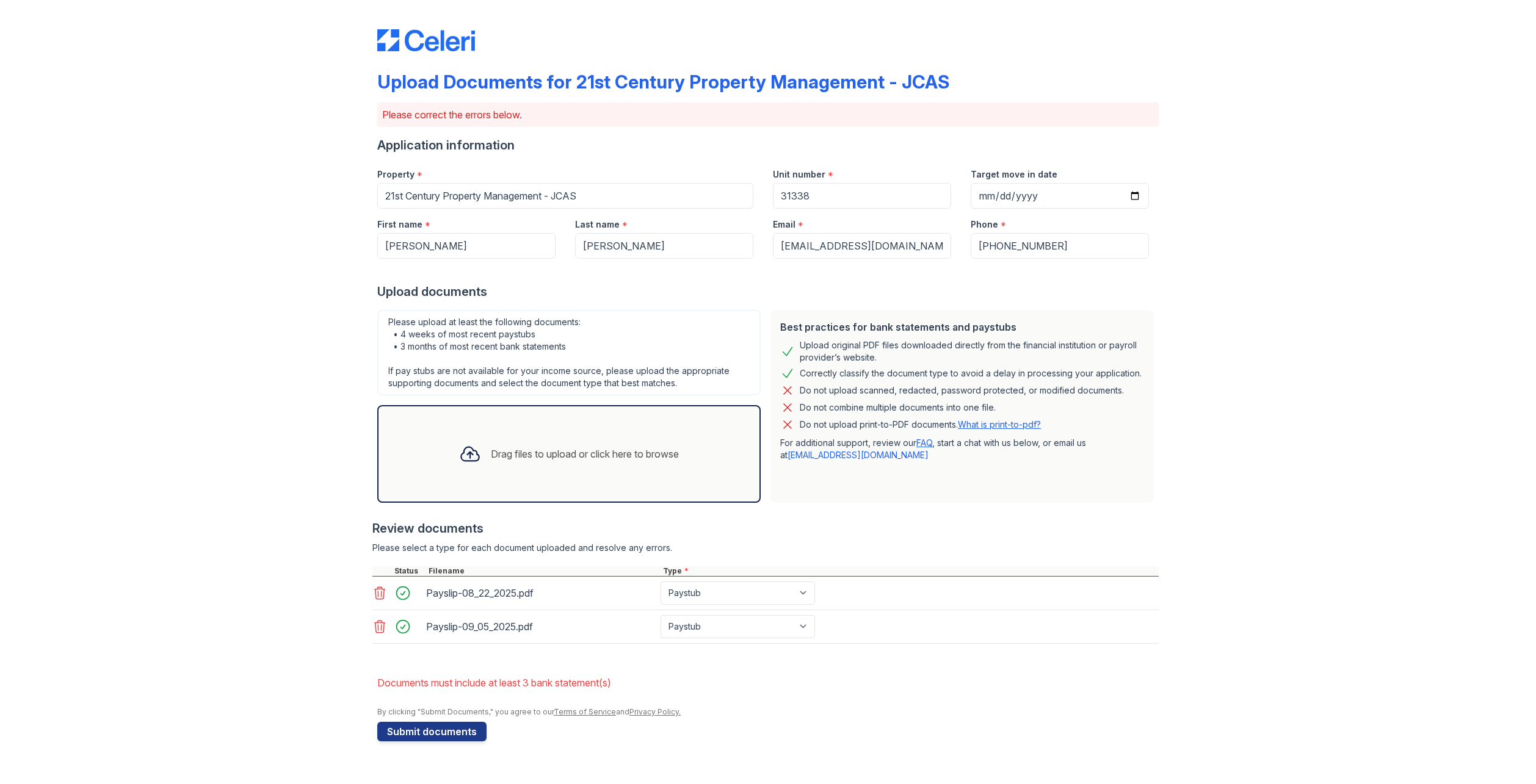
click at [545, 459] on div "Drag files to upload or click here to browse" at bounding box center [585, 454] width 188 height 15
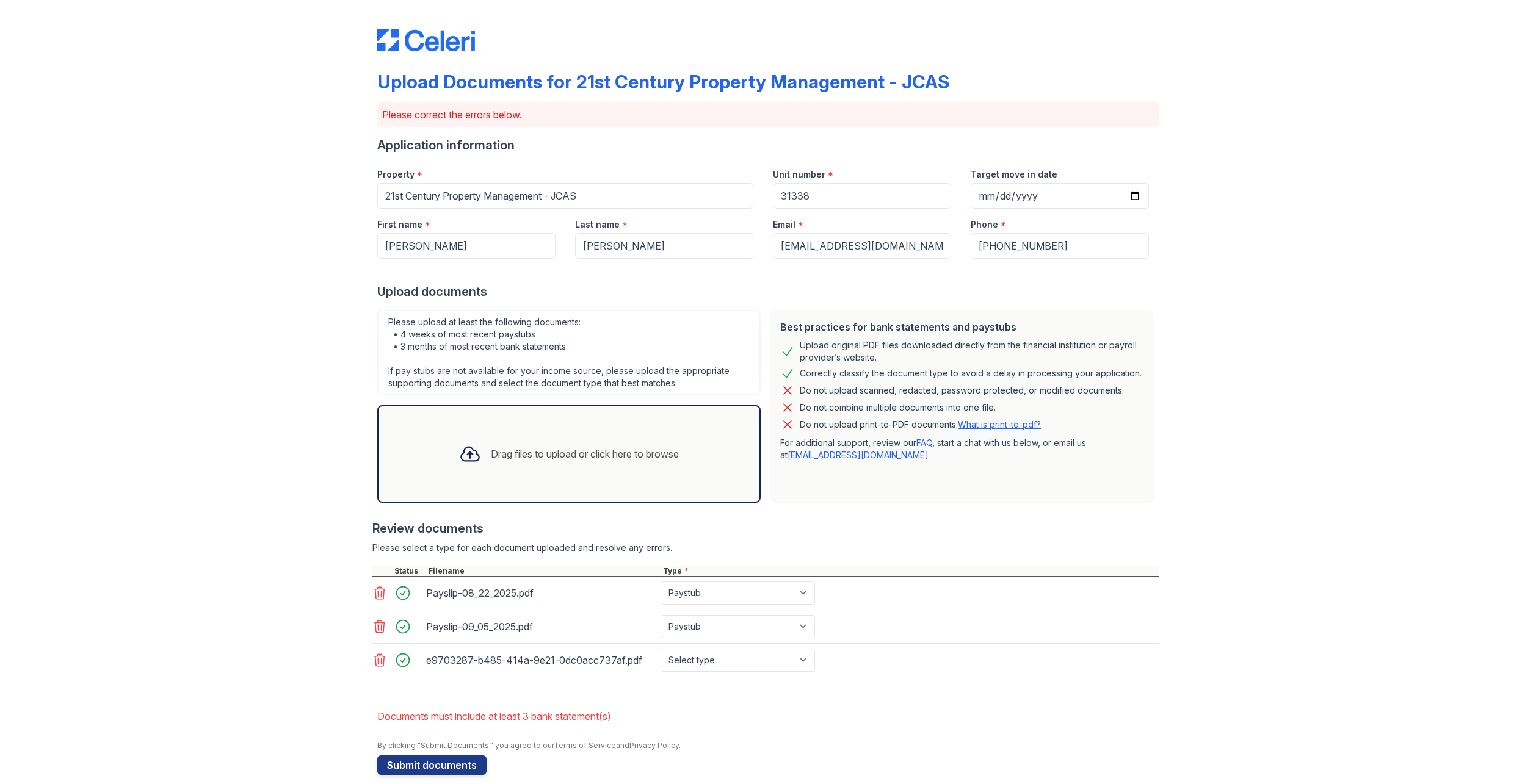
click at [619, 454] on div "Drag files to upload or click here to browse" at bounding box center [585, 454] width 188 height 15
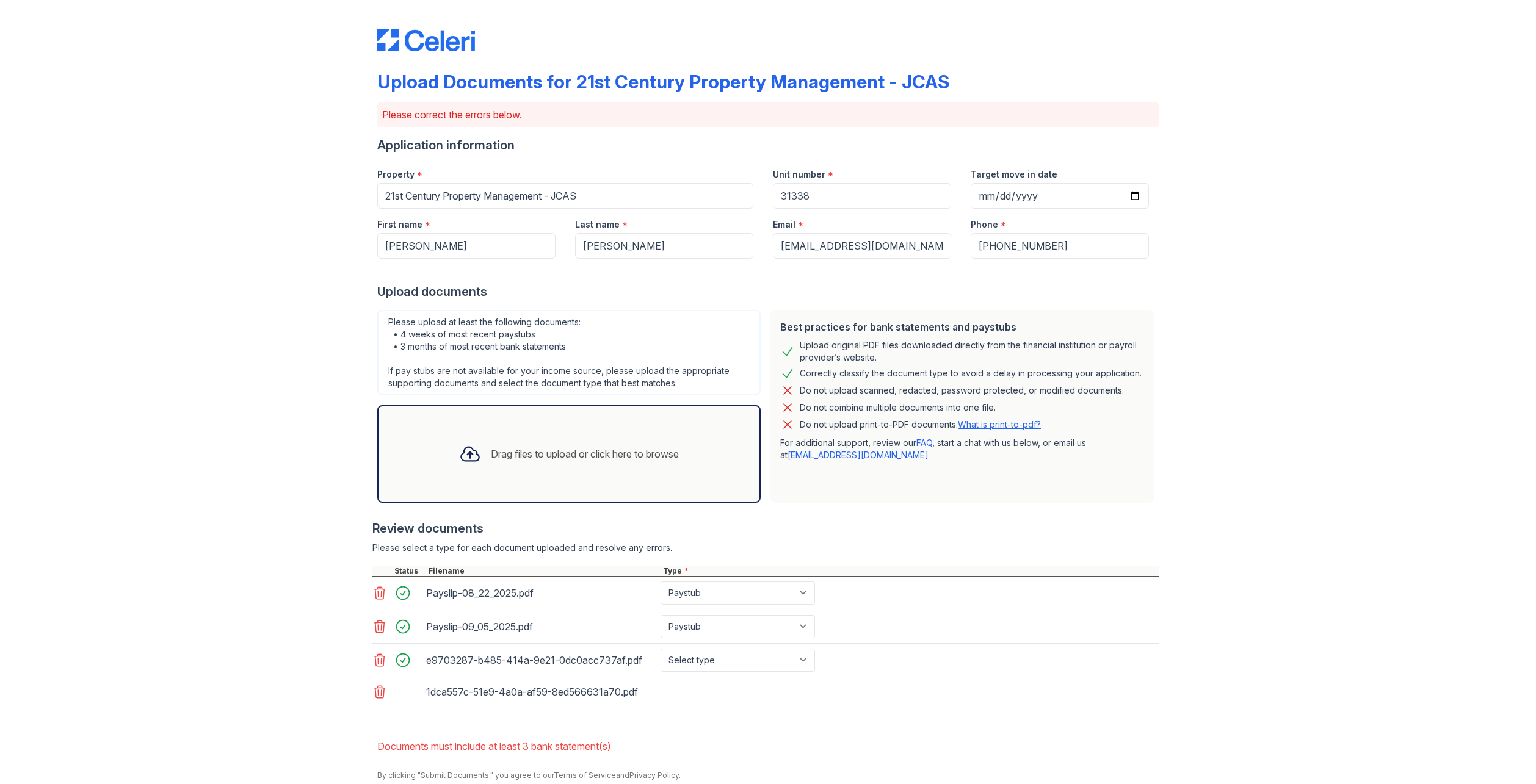
click at [572, 451] on div "Drag files to upload or click here to browse" at bounding box center [585, 454] width 188 height 15
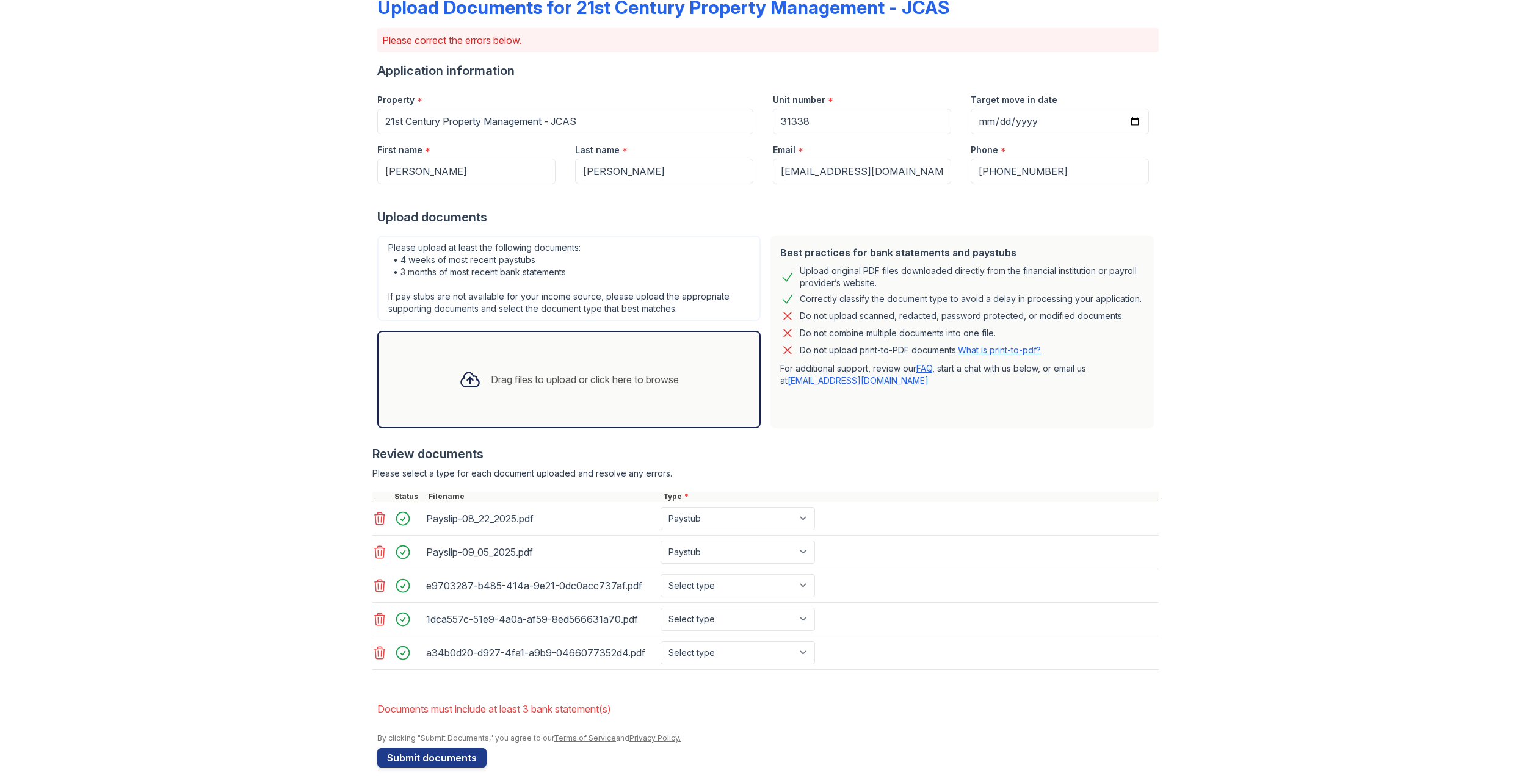
scroll to position [83, 0]
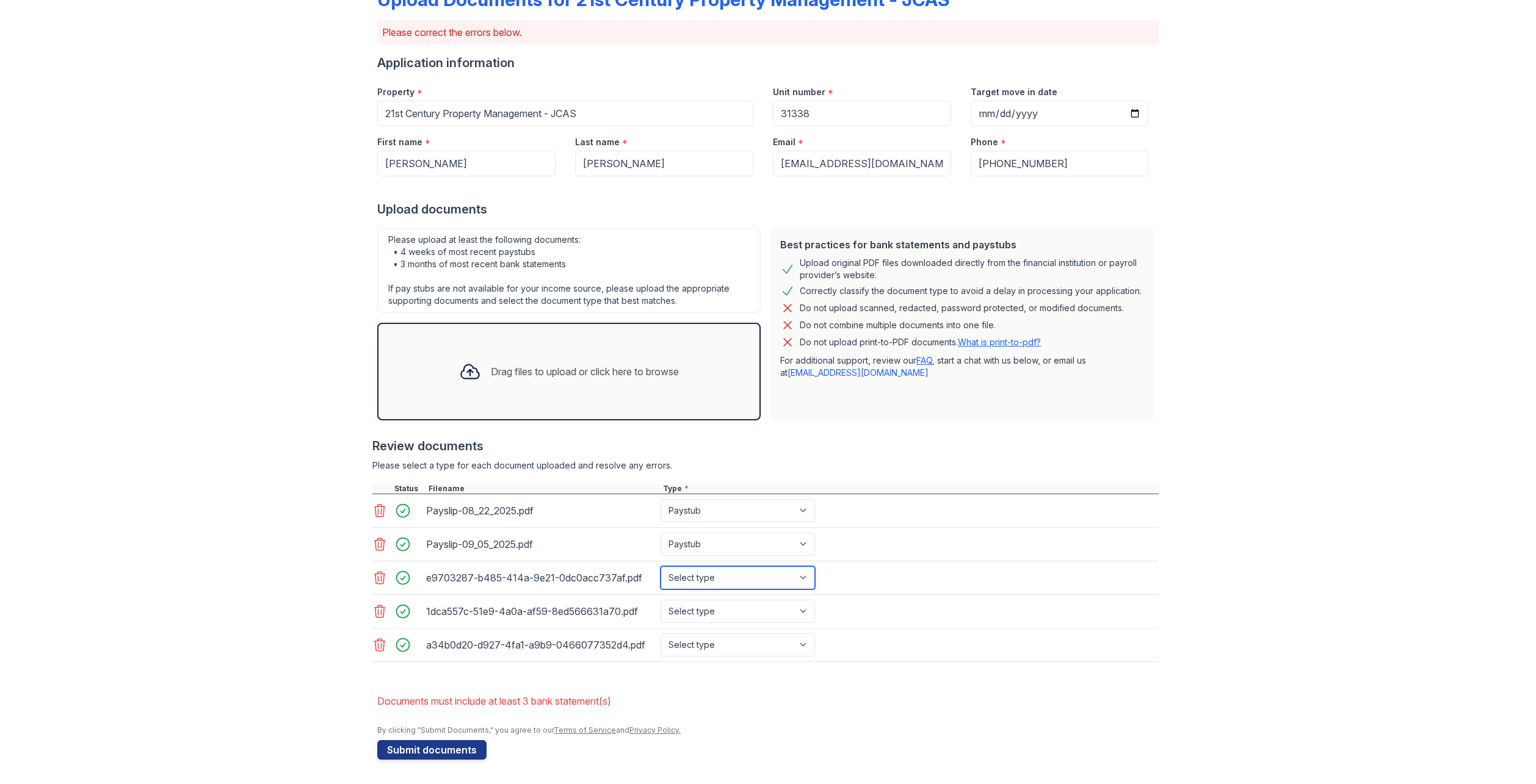
click at [706, 574] on select "Select type Paystub Bank Statement Offer Letter Tax Documents Benefit Award Let…" at bounding box center [738, 578] width 155 height 23
select select "bank_statement"
click at [660, 567] on select "Select type Paystub Bank Statement Offer Letter Tax Documents Benefit Award Let…" at bounding box center [738, 578] width 155 height 23
click at [696, 600] on select "Select type Paystub Bank Statement Offer Letter Tax Documents Benefit Award Let…" at bounding box center [738, 612] width 155 height 23
select select "bank_statement"
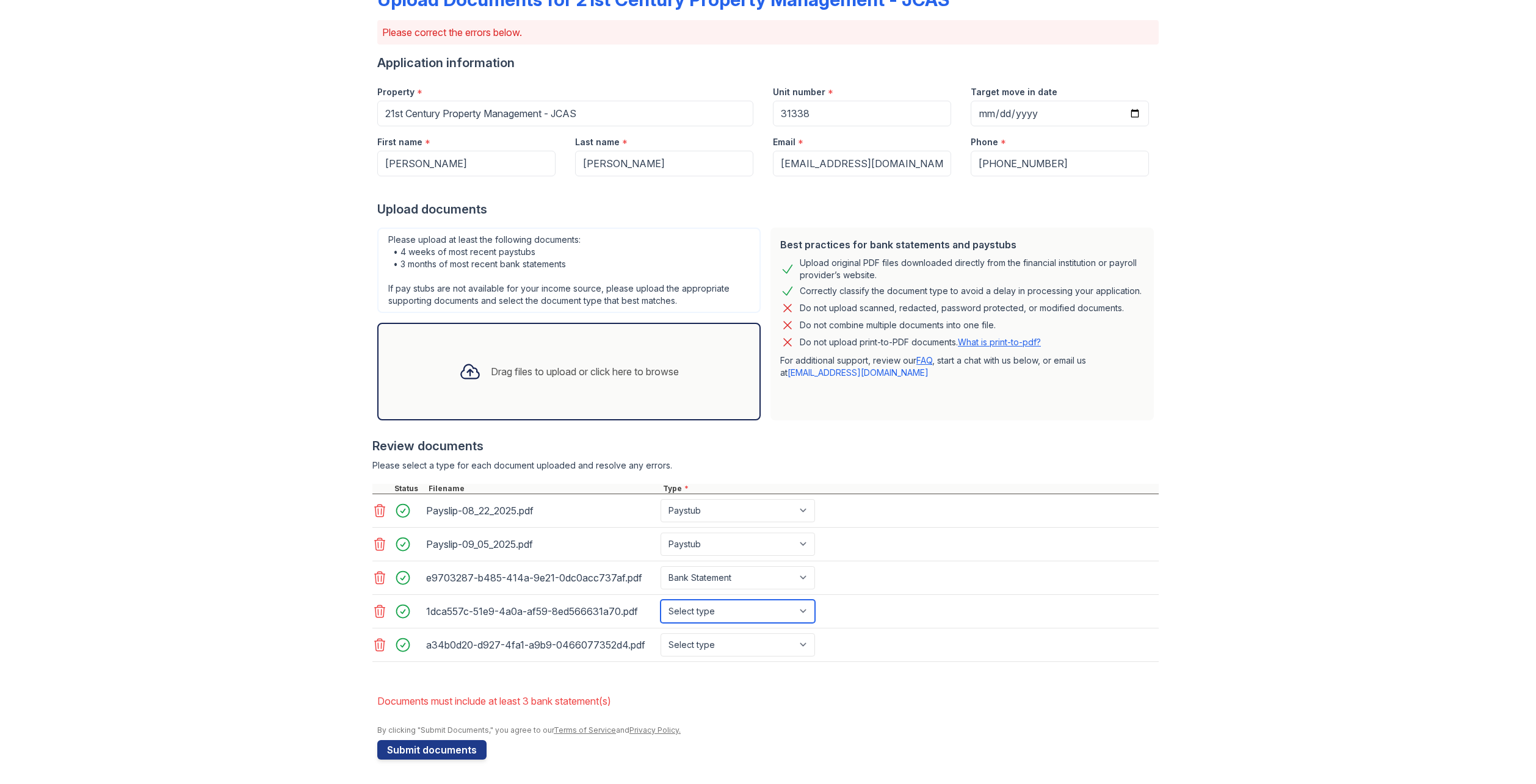
click at [660, 600] on select "Select type Paystub Bank Statement Offer Letter Tax Documents Benefit Award Let…" at bounding box center [738, 612] width 155 height 23
click at [693, 638] on select "Select type Paystub Bank Statement Offer Letter Tax Documents Benefit Award Let…" at bounding box center [738, 645] width 155 height 23
select select "bank_statement"
click at [660, 634] on select "Select type Paystub Bank Statement Offer Letter Tax Documents Benefit Award Let…" at bounding box center [738, 645] width 155 height 23
click at [417, 752] on button "Submit documents" at bounding box center [431, 750] width 109 height 20
